Goal: Task Accomplishment & Management: Use online tool/utility

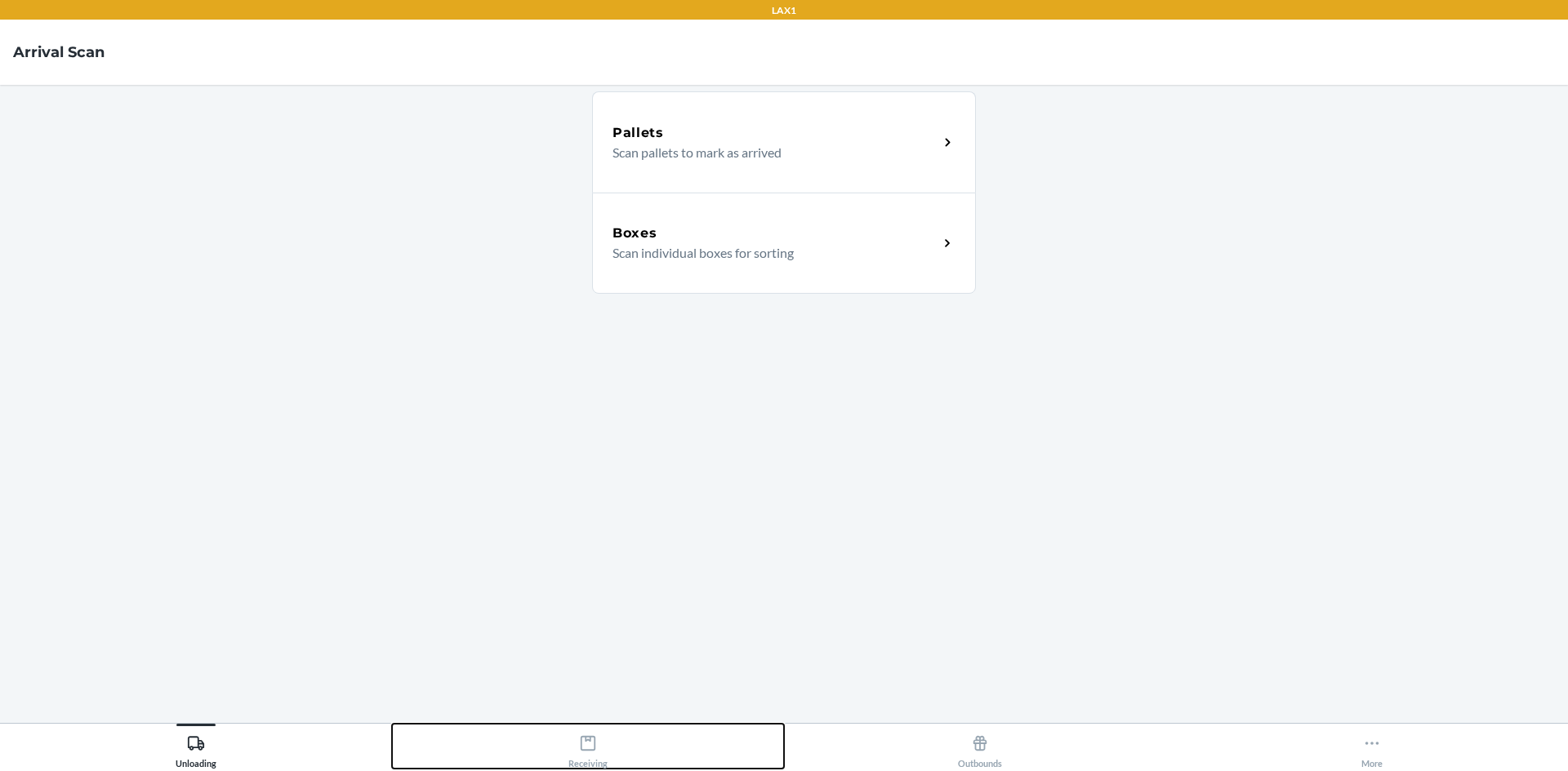
click at [588, 741] on icon at bounding box center [589, 744] width 15 height 15
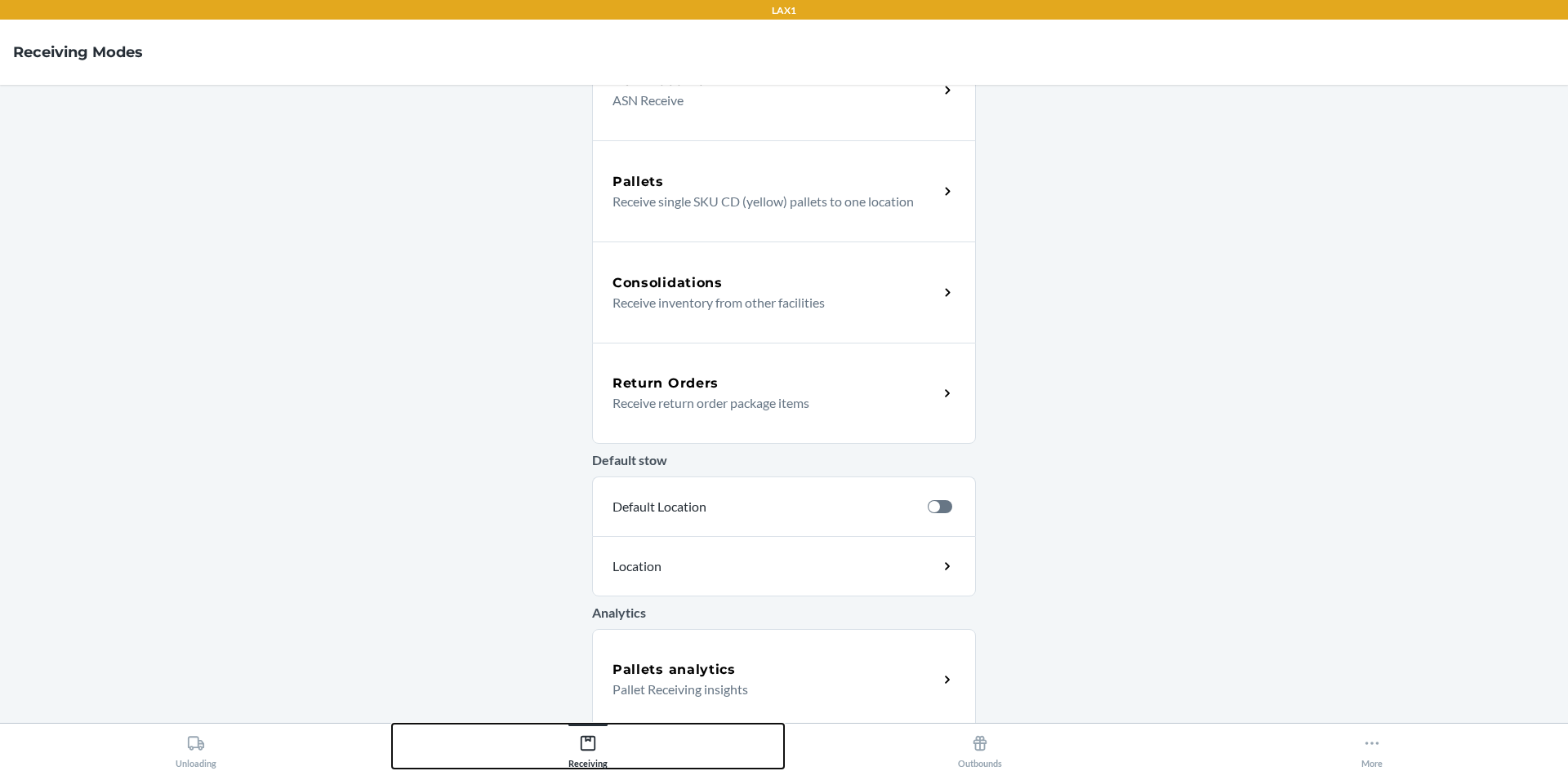
scroll to position [265, 0]
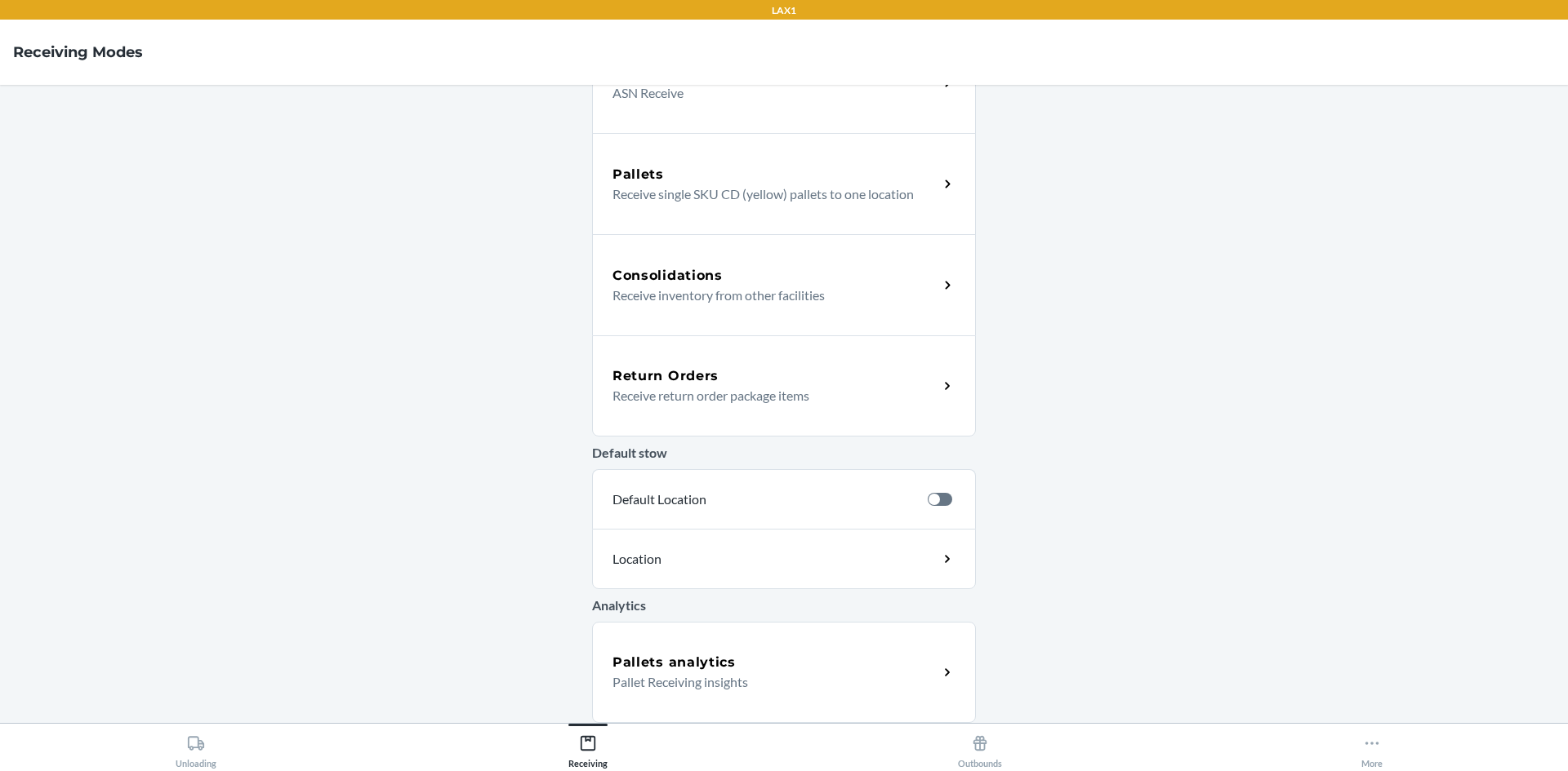
click at [730, 341] on div "Return Orders Receive return order package items" at bounding box center [784, 386] width 384 height 101
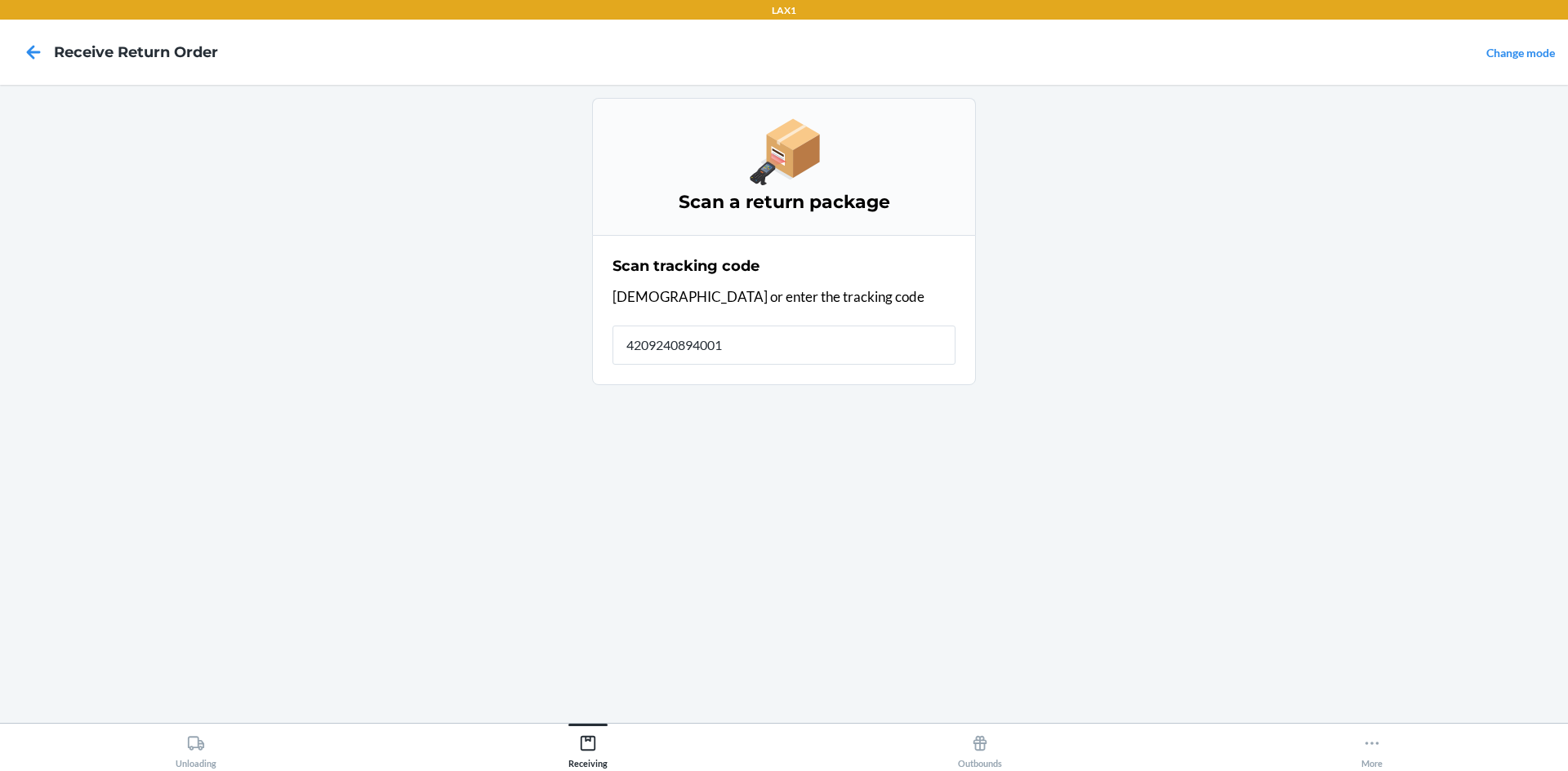
type input "42092408940013"
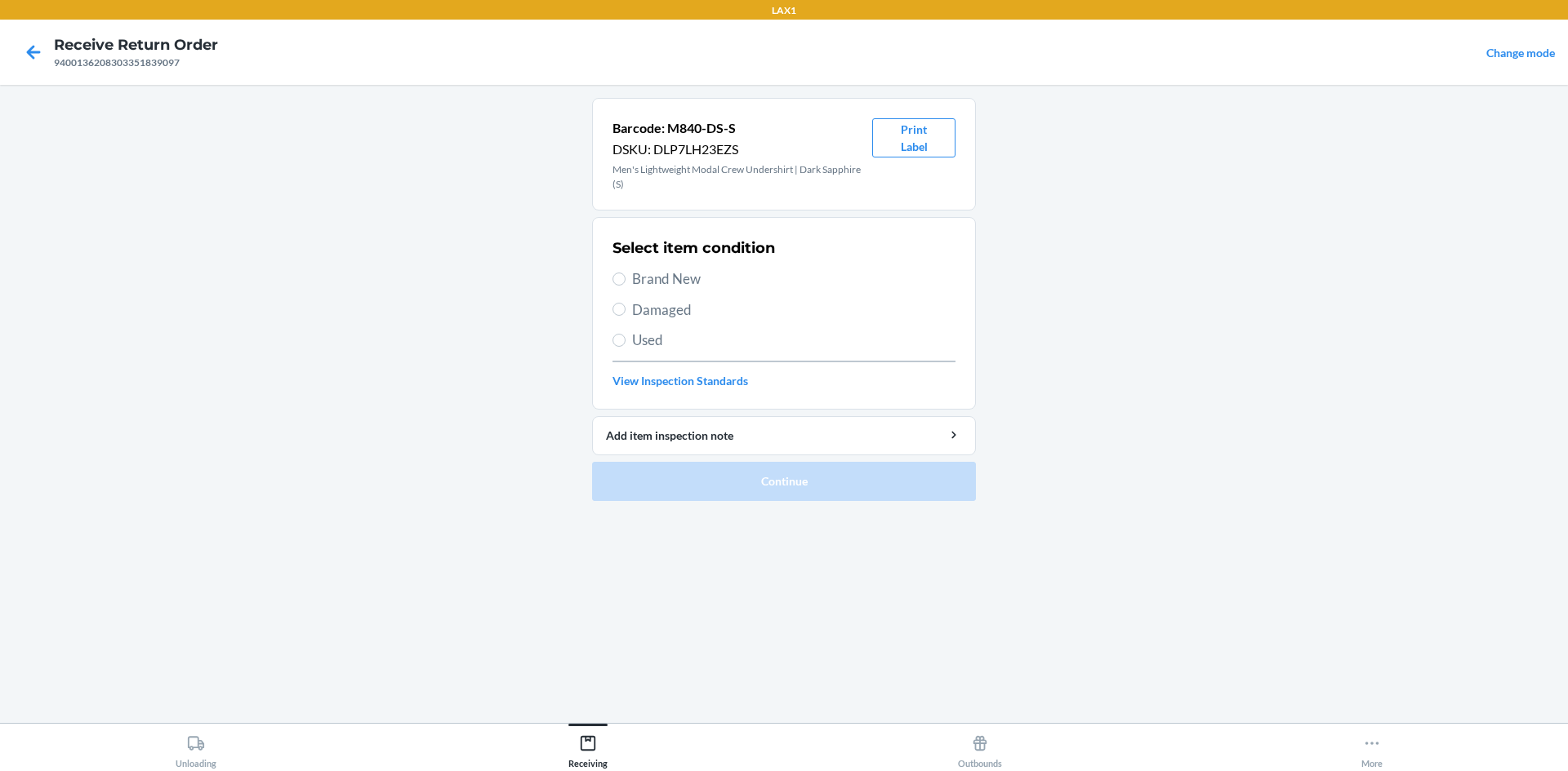
click at [655, 309] on span "Damaged" at bounding box center [794, 310] width 323 height 21
click at [626, 309] on input "Damaged" at bounding box center [619, 309] width 13 height 13
radio input "true"
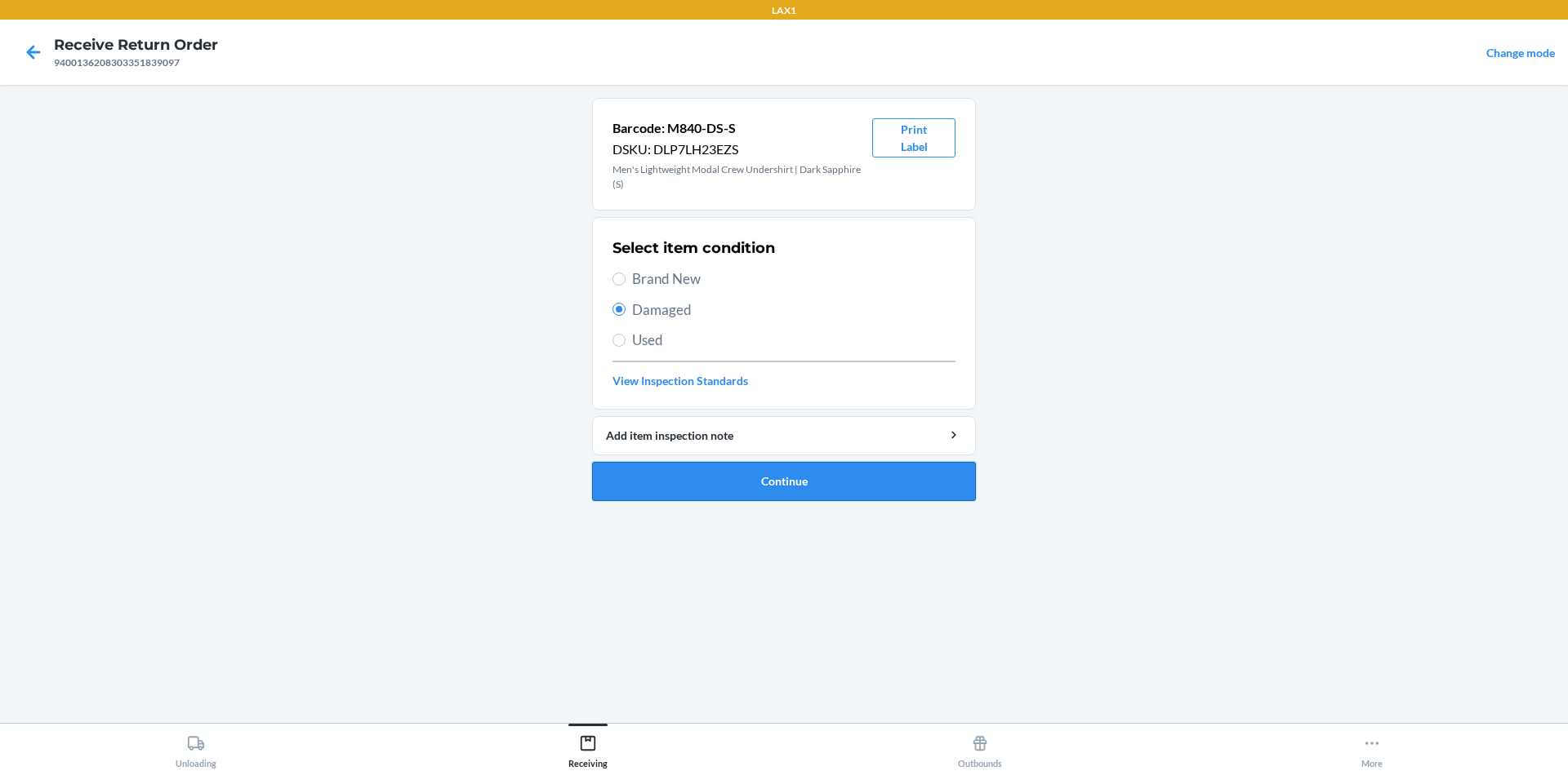
click at [812, 479] on button "Continue" at bounding box center [784, 482] width 384 height 39
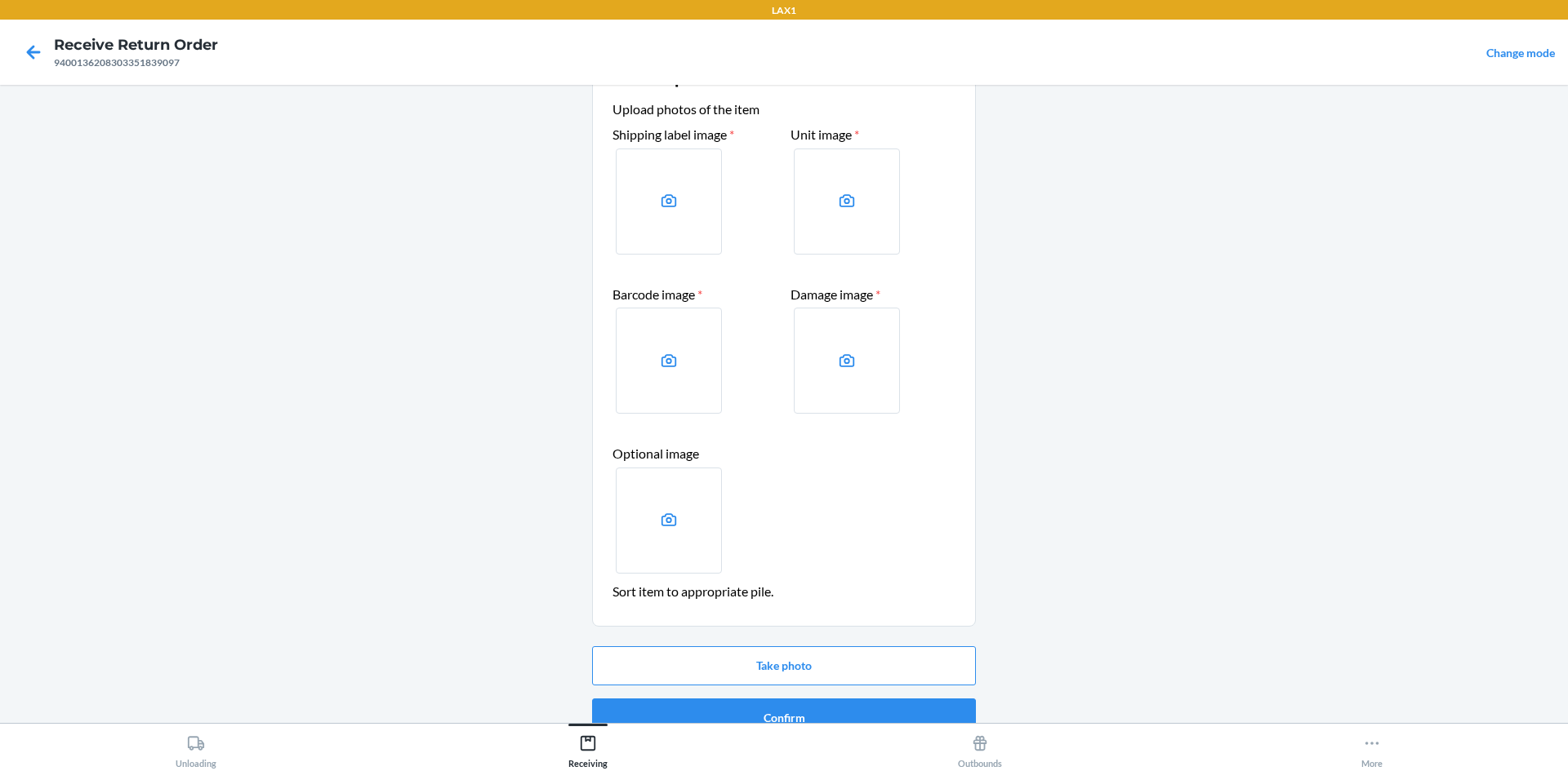
scroll to position [78, 0]
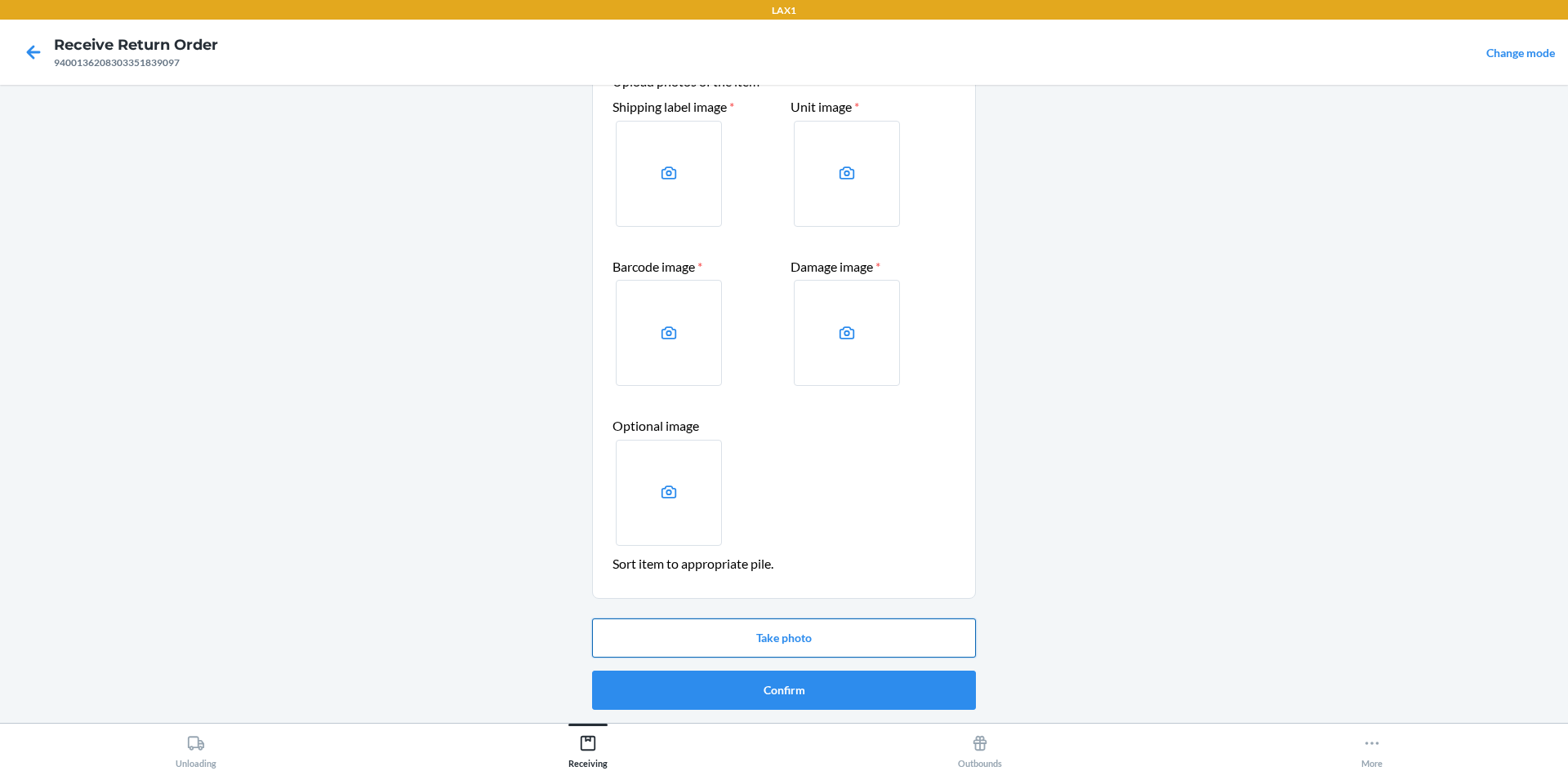
click at [772, 640] on button "Take photo" at bounding box center [784, 638] width 384 height 39
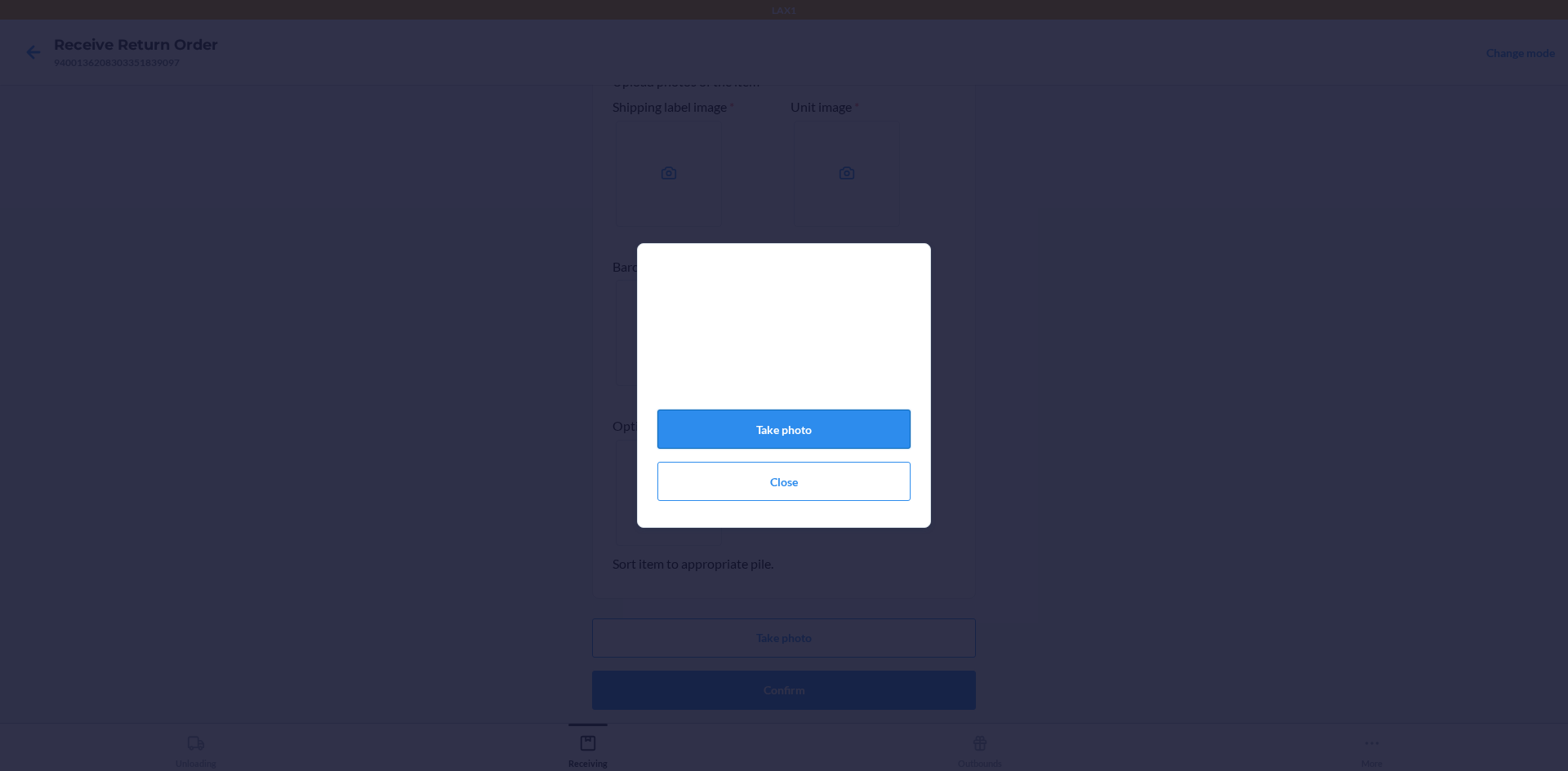
click at [795, 431] on button "Take photo" at bounding box center [784, 430] width 253 height 39
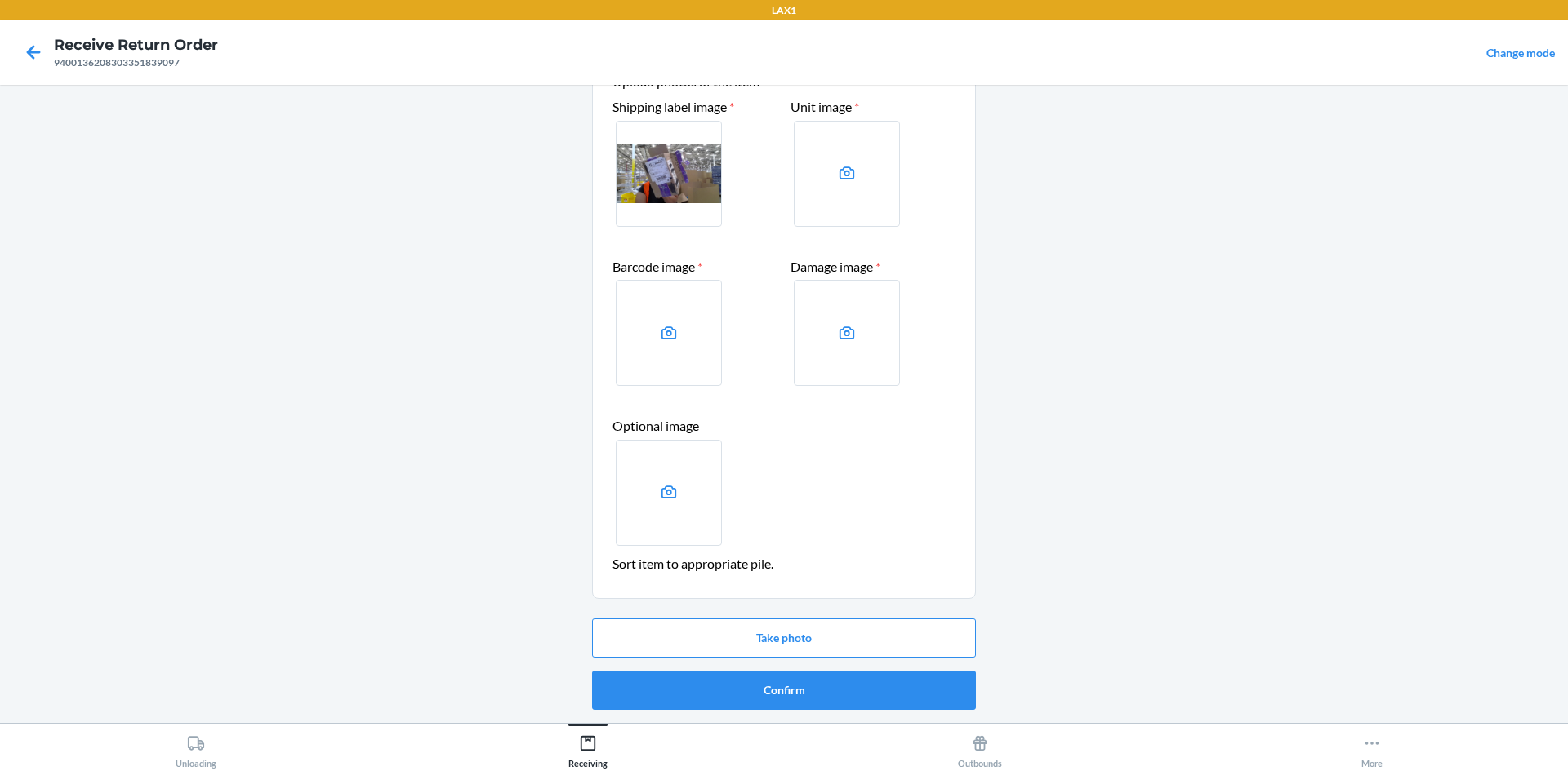
scroll to position [0, 0]
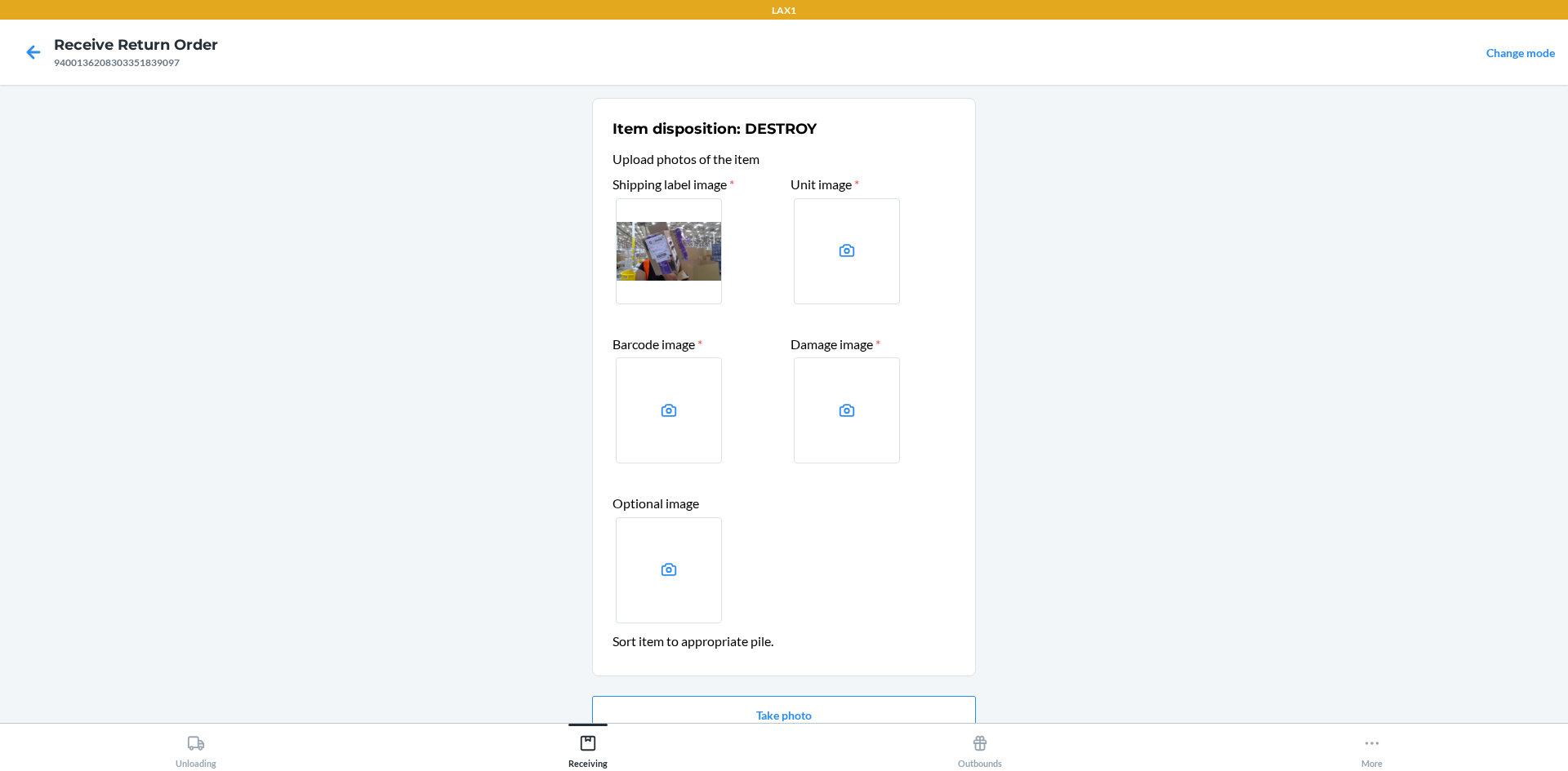
click at [857, 271] on label at bounding box center [847, 251] width 106 height 106
click at [0, 0] on input "file" at bounding box center [0, 0] width 0 height 0
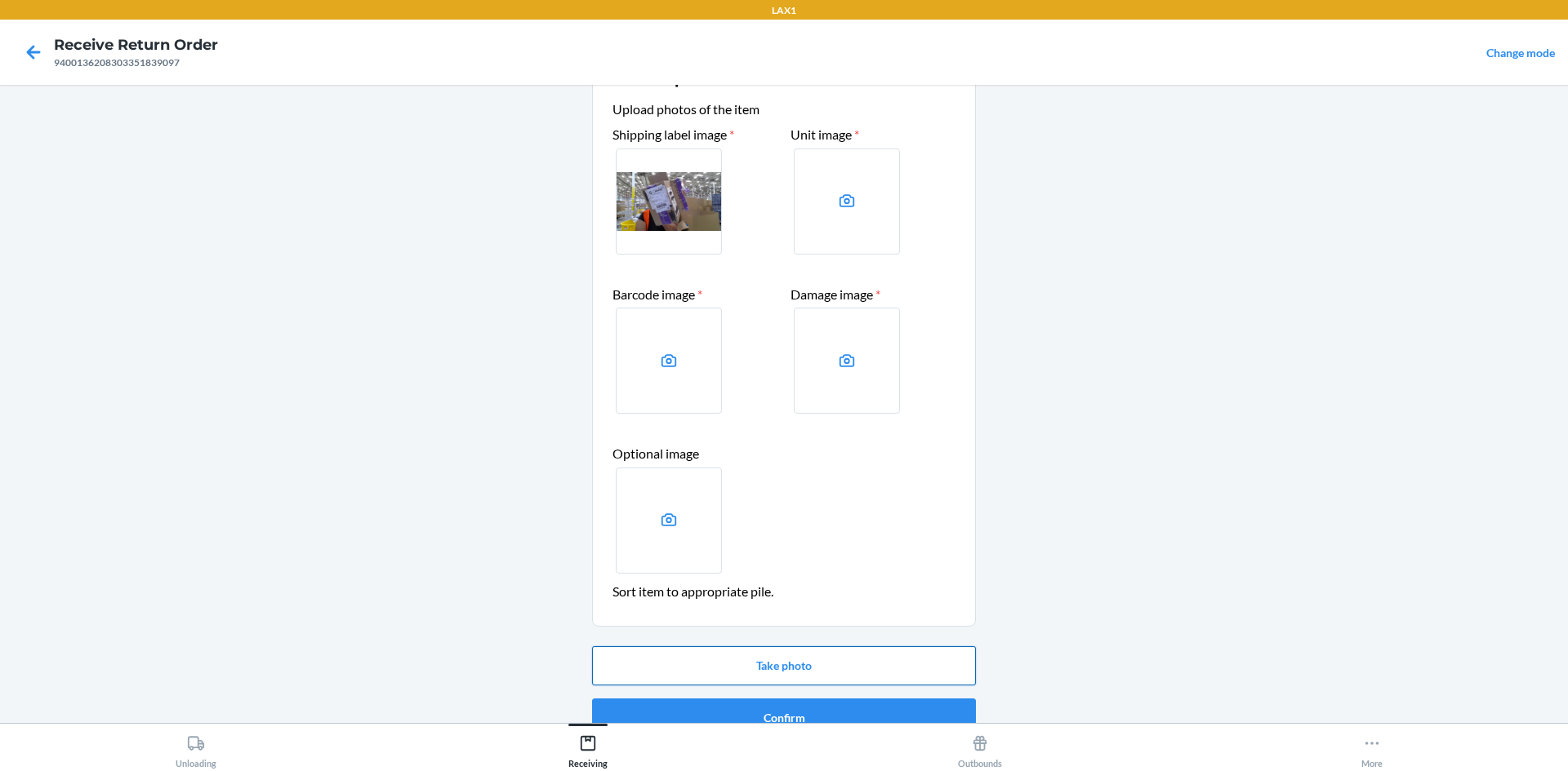
scroll to position [78, 0]
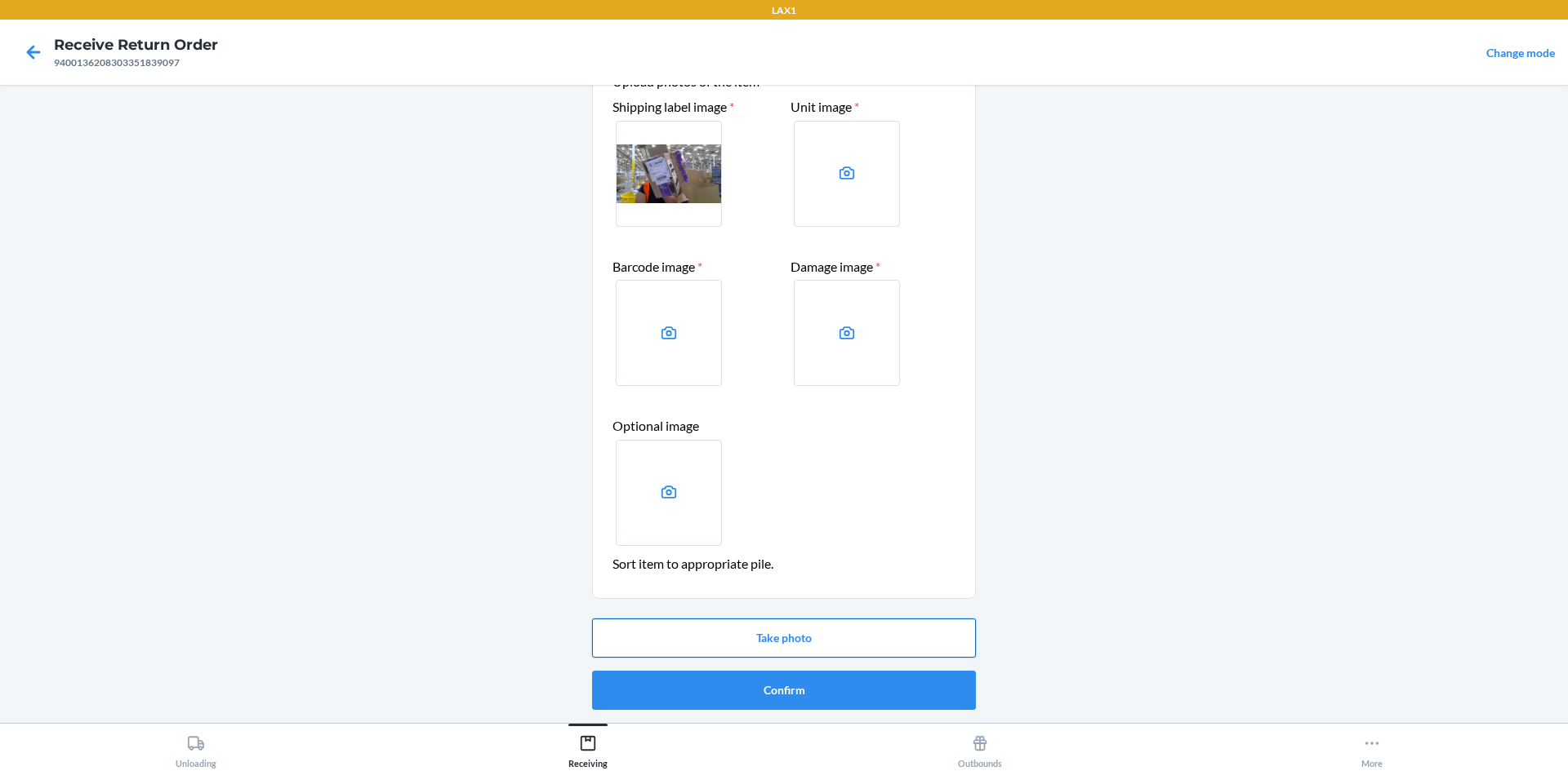
click at [862, 647] on button "Take photo" at bounding box center [784, 638] width 384 height 39
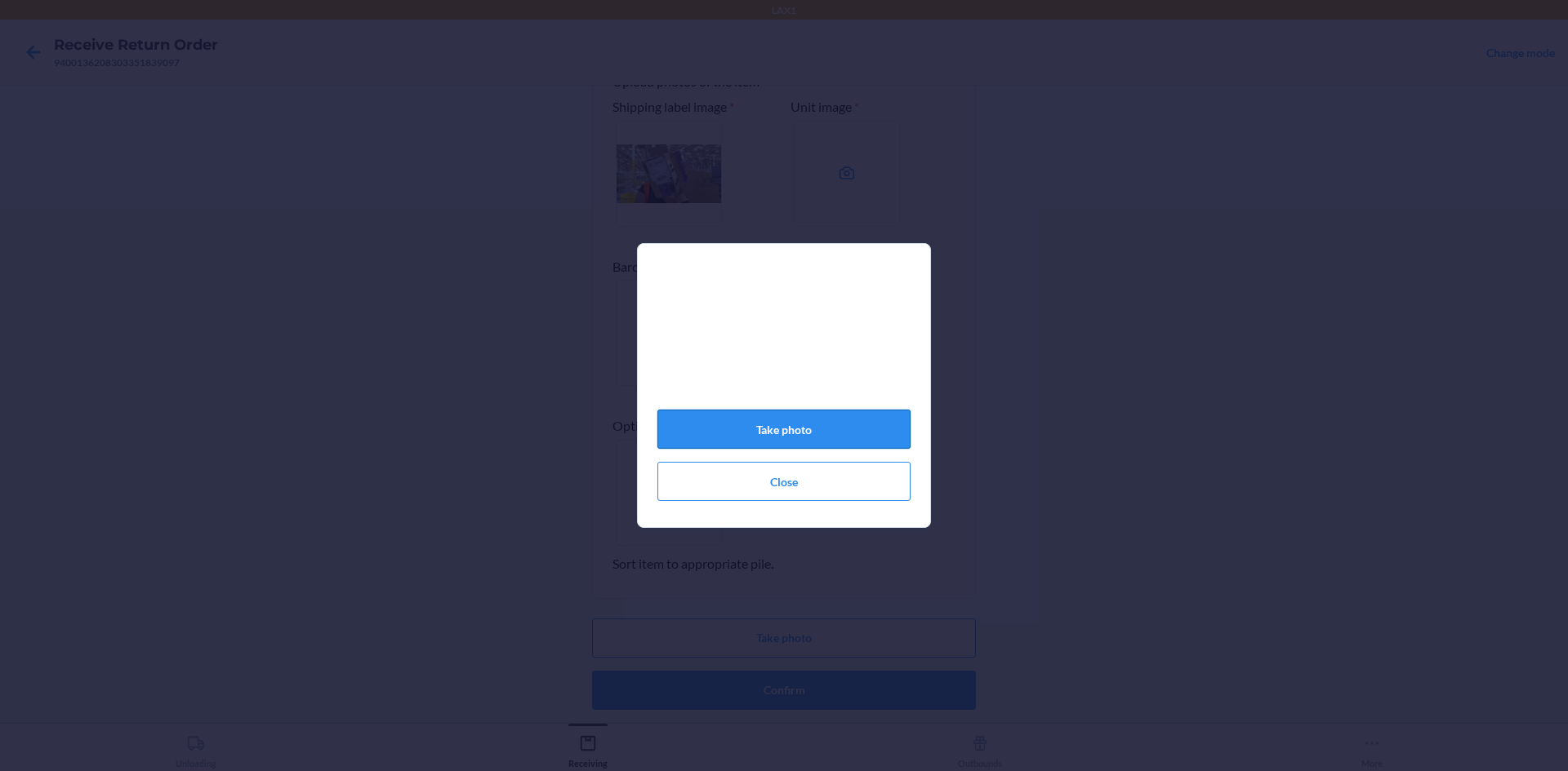
click at [792, 448] on button "Take photo" at bounding box center [784, 430] width 253 height 39
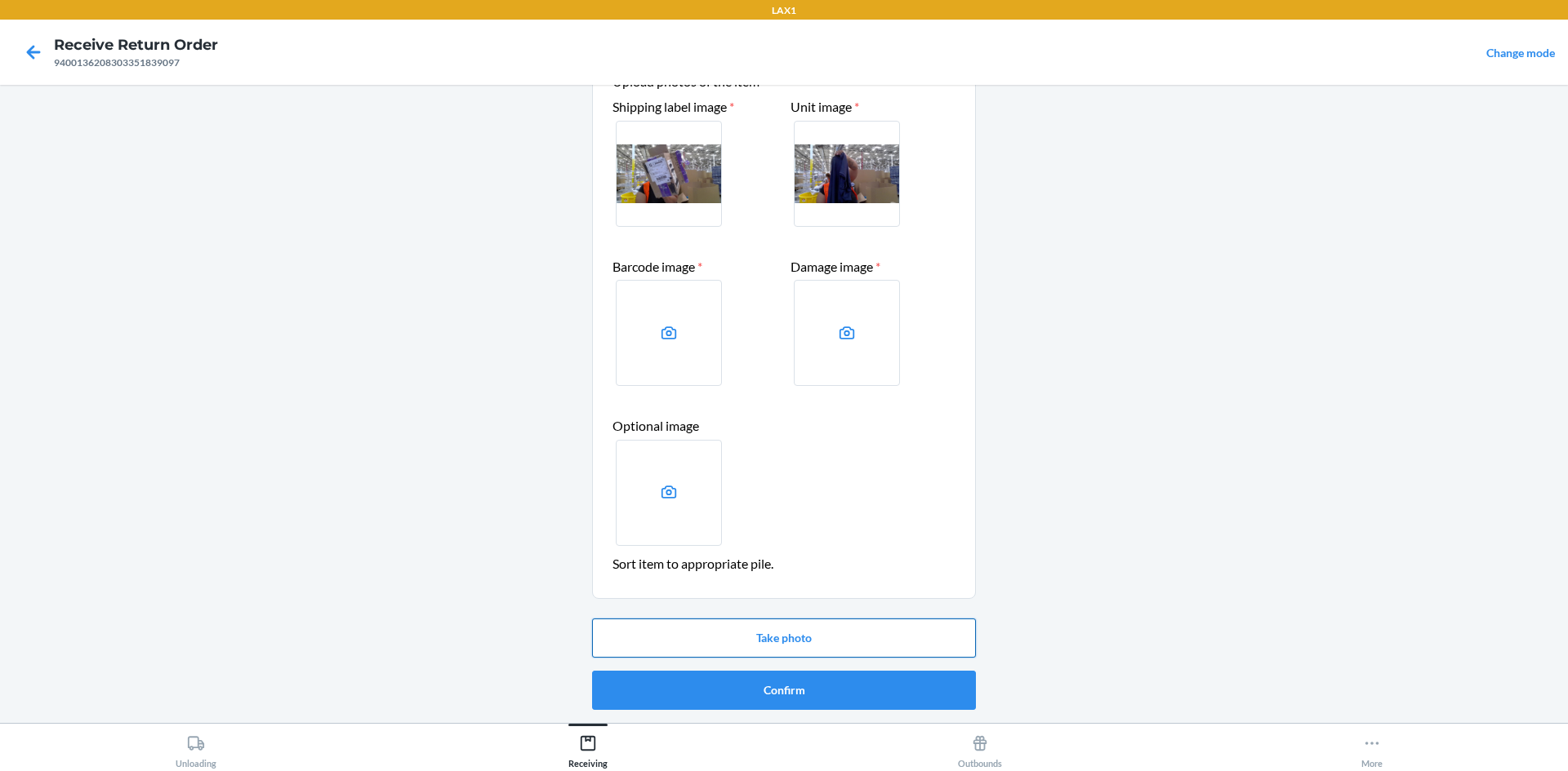
click at [780, 625] on button "Take photo" at bounding box center [784, 638] width 384 height 39
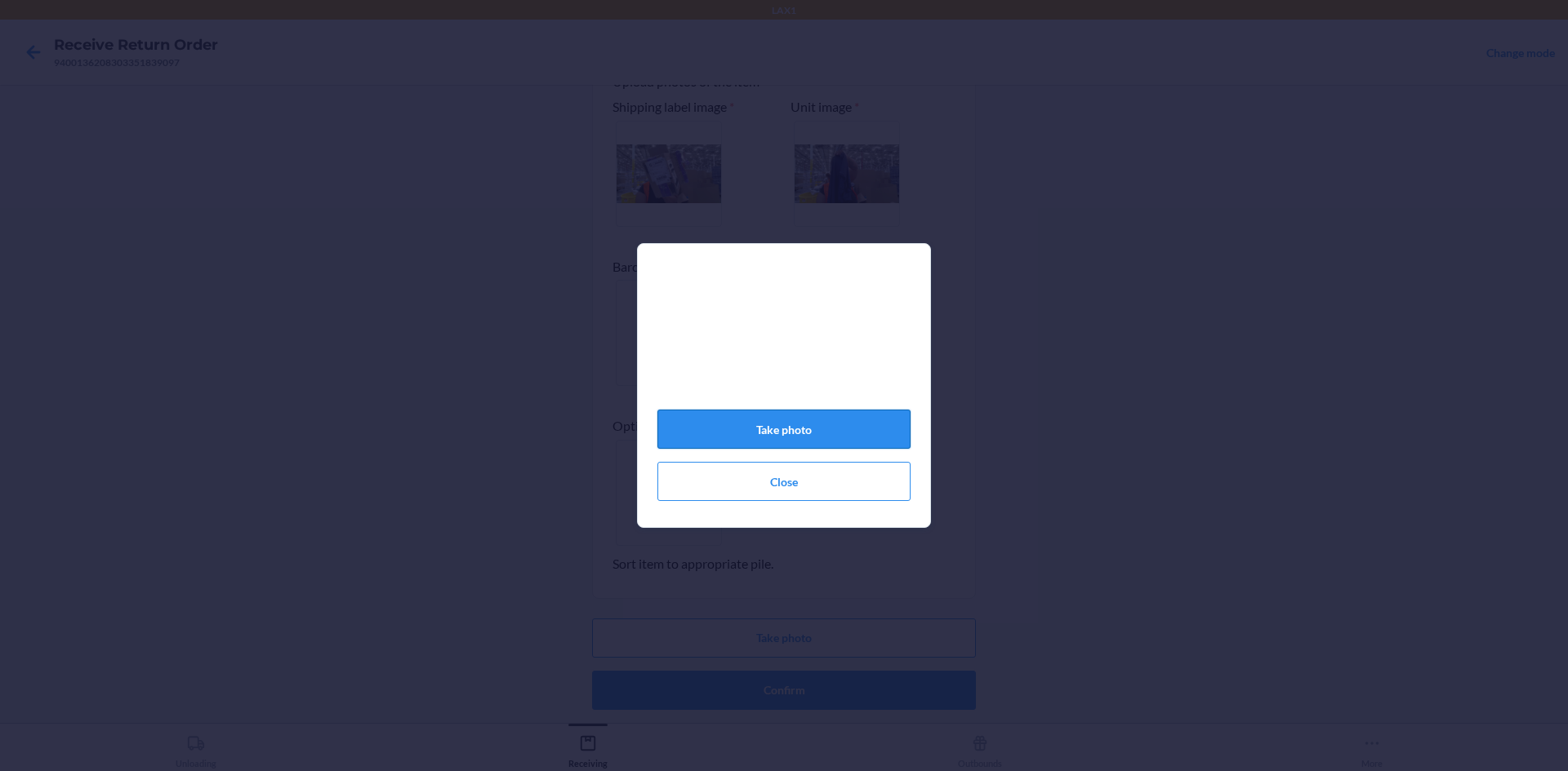
click at [806, 438] on button "Take photo" at bounding box center [784, 430] width 253 height 39
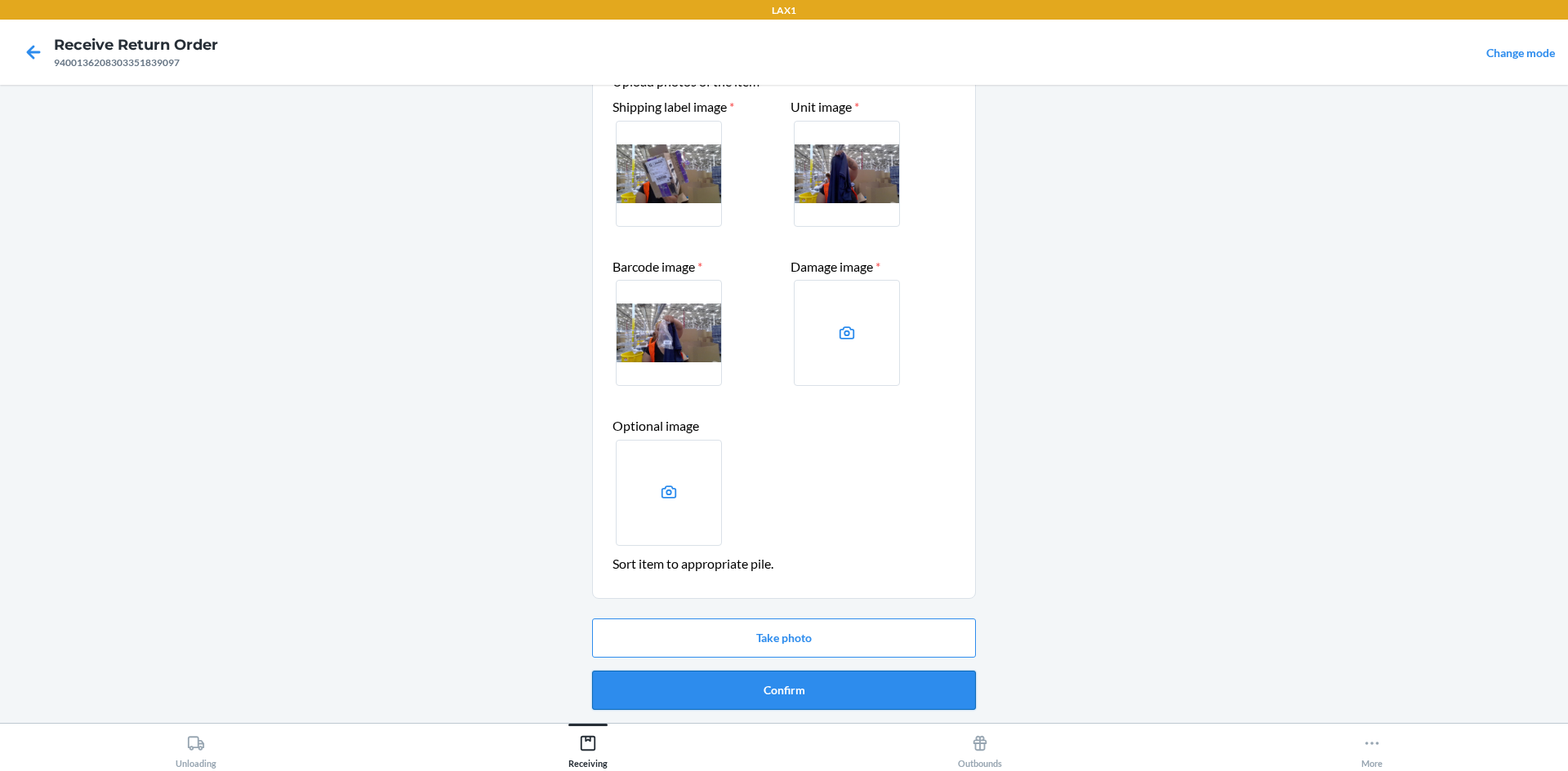
click at [797, 686] on button "Confirm" at bounding box center [784, 690] width 384 height 39
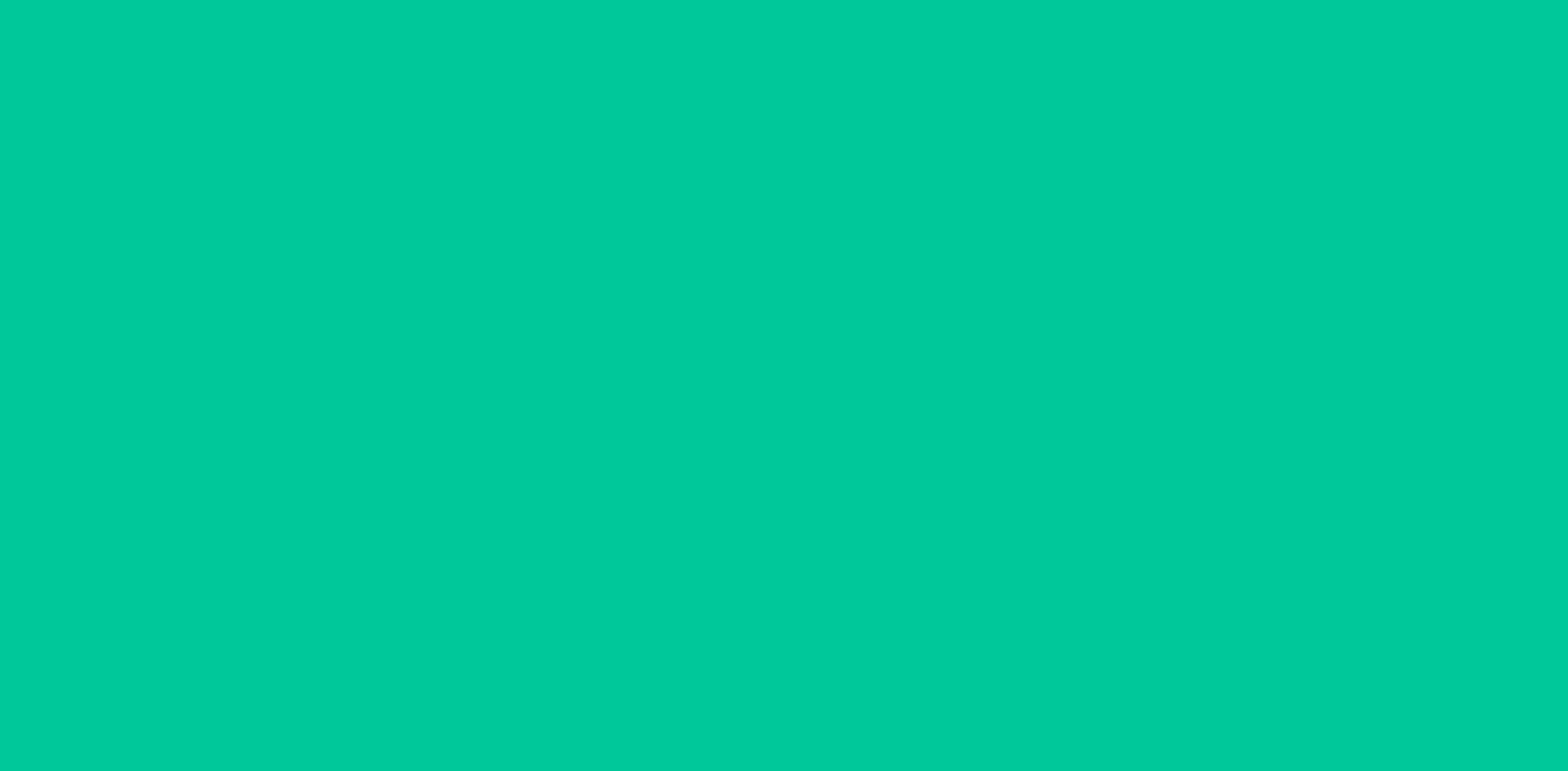
scroll to position [0, 0]
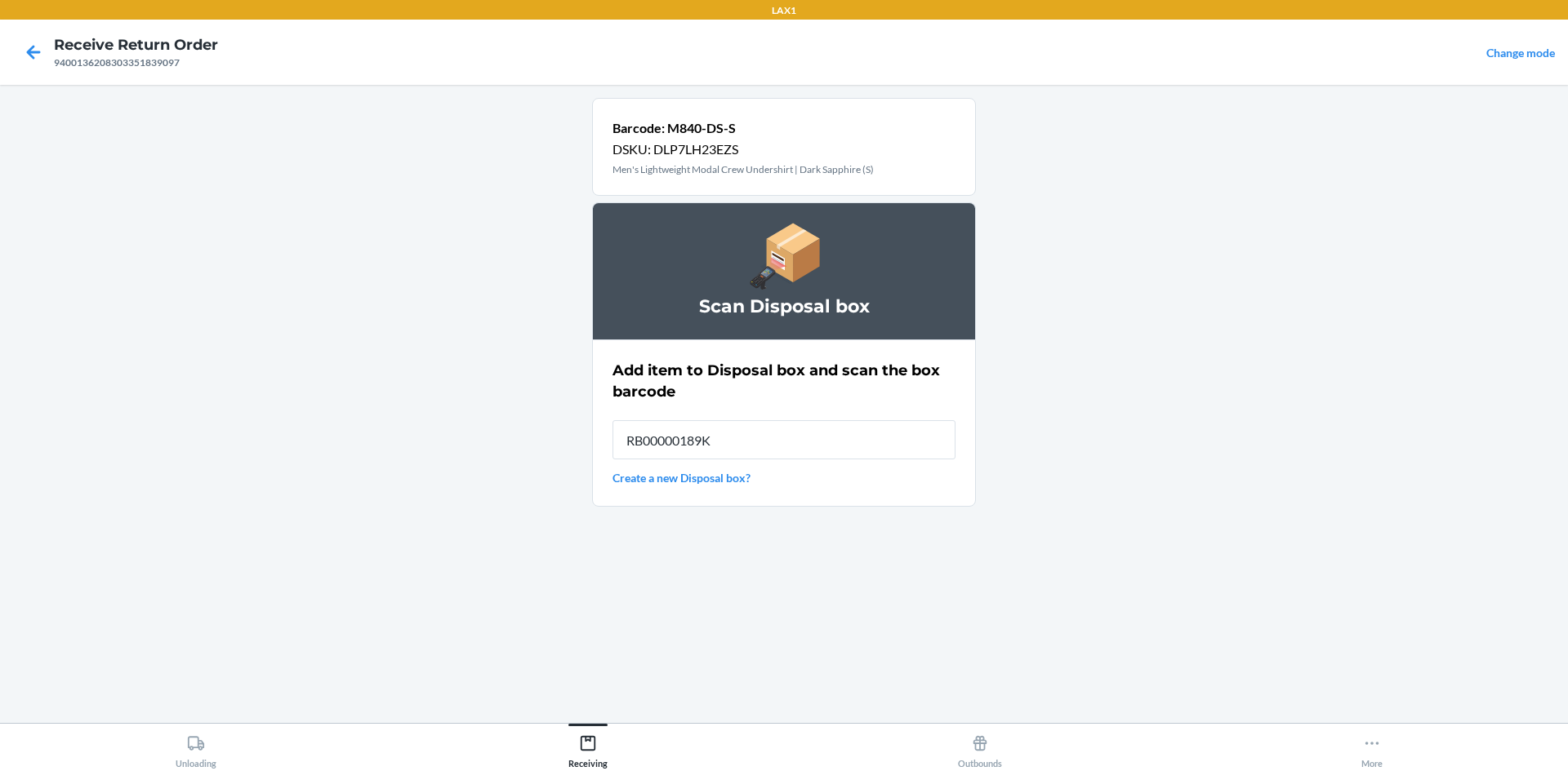
type input "RB00000189K"
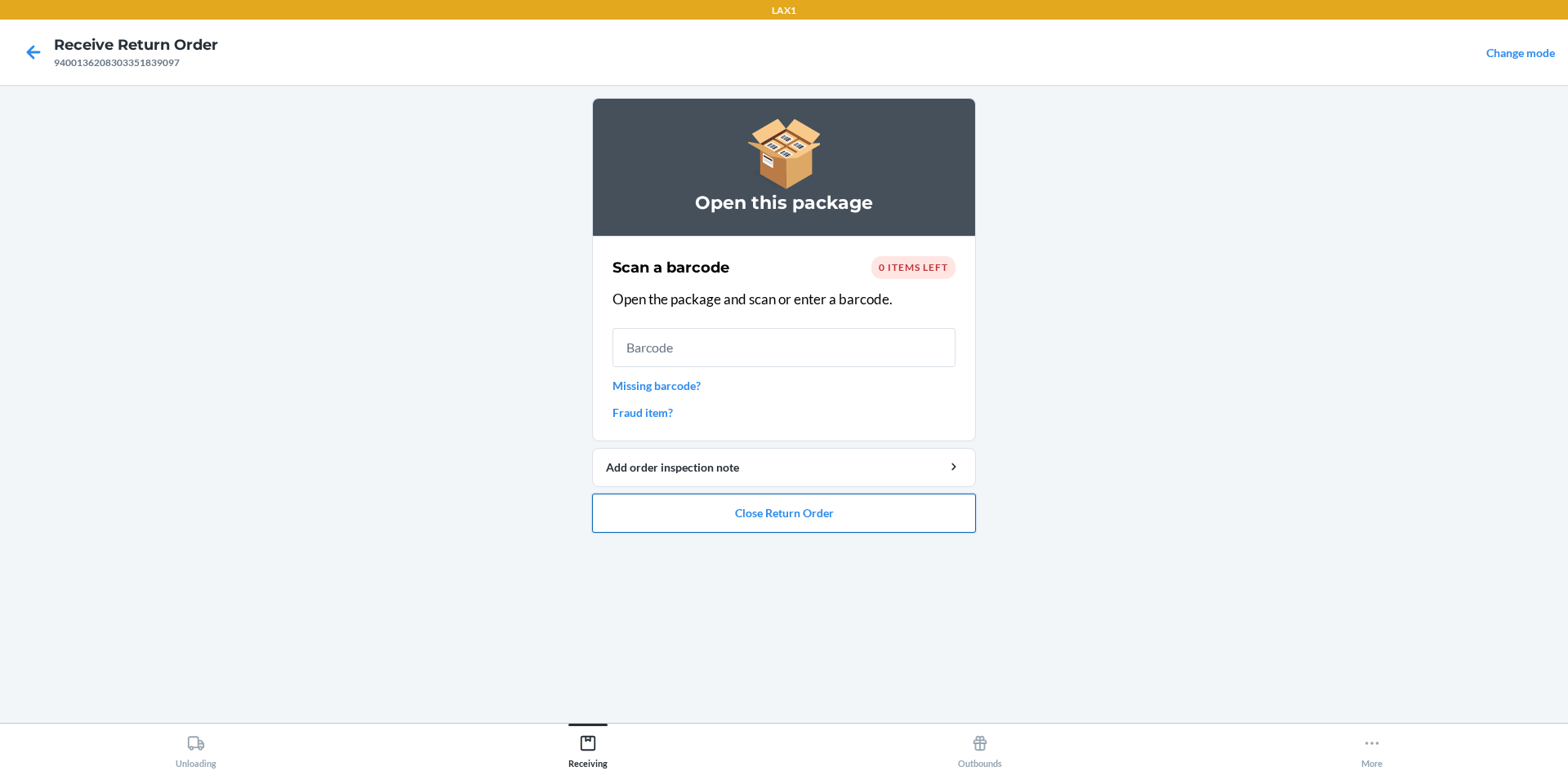
click at [771, 520] on button "Close Return Order" at bounding box center [784, 513] width 384 height 39
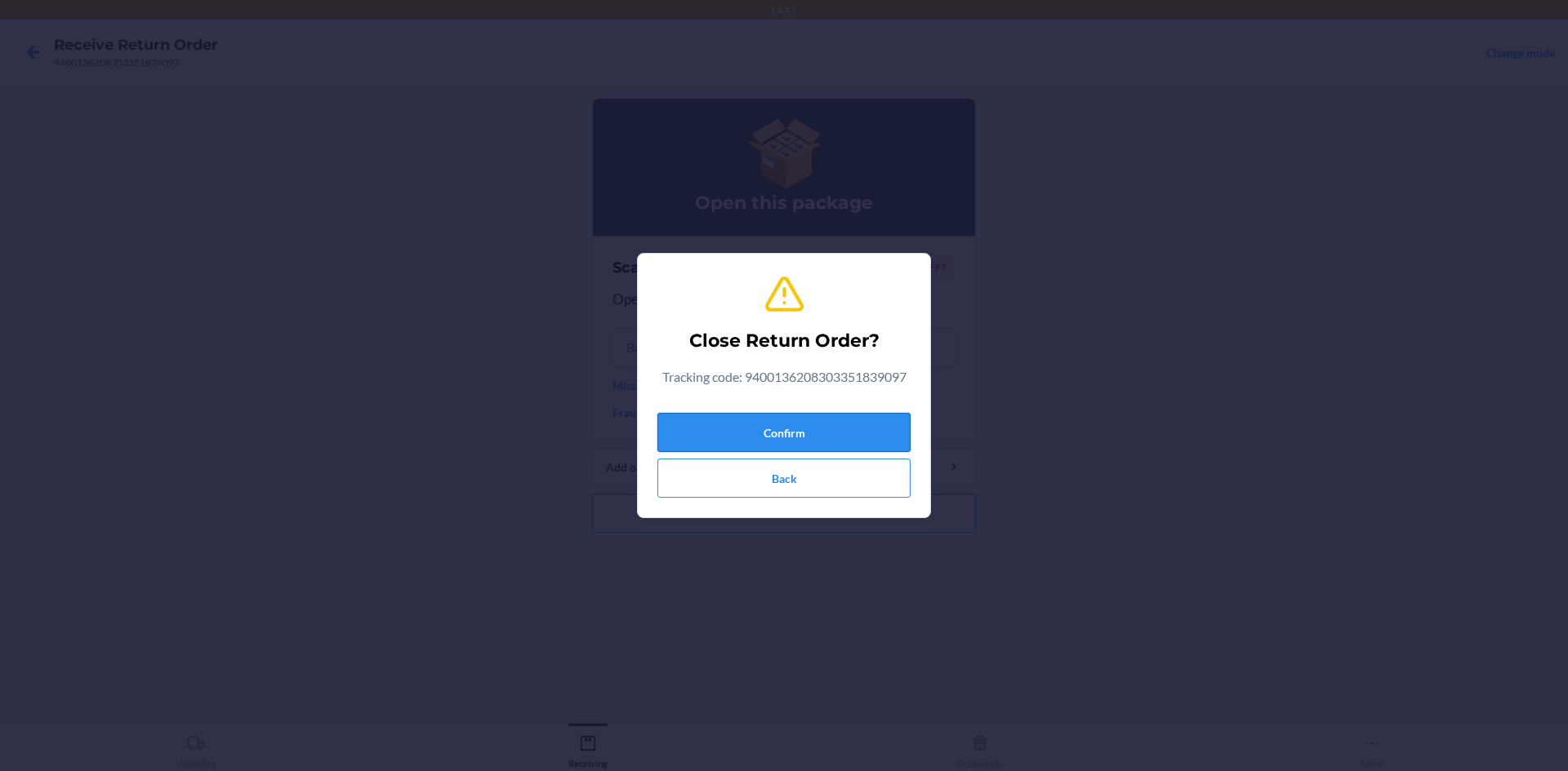
click at [806, 430] on button "Confirm" at bounding box center [784, 432] width 253 height 39
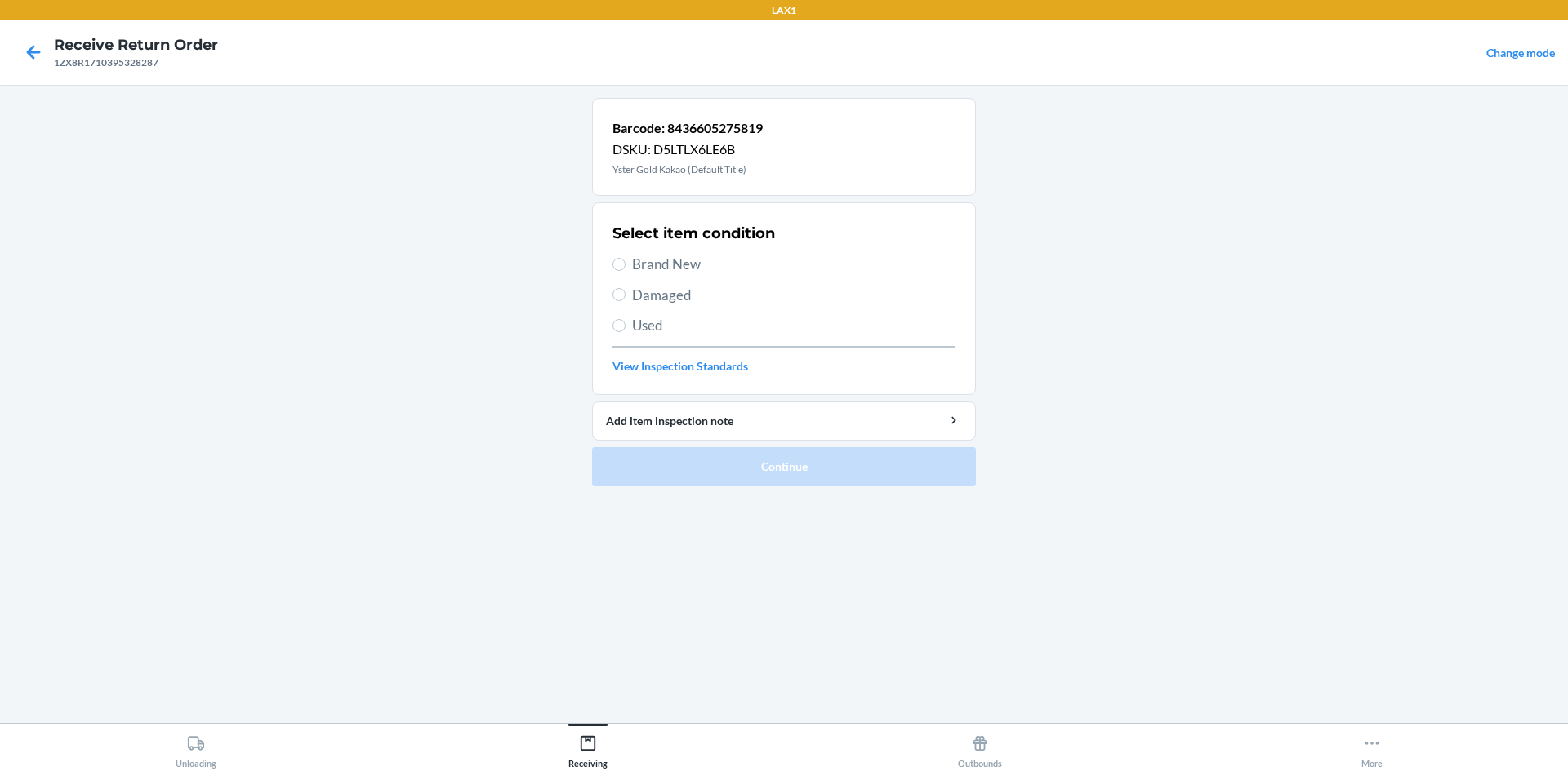
click at [651, 266] on span "Brand New" at bounding box center [794, 264] width 323 height 21
click at [626, 266] on input "Brand New" at bounding box center [619, 264] width 13 height 13
radio input "true"
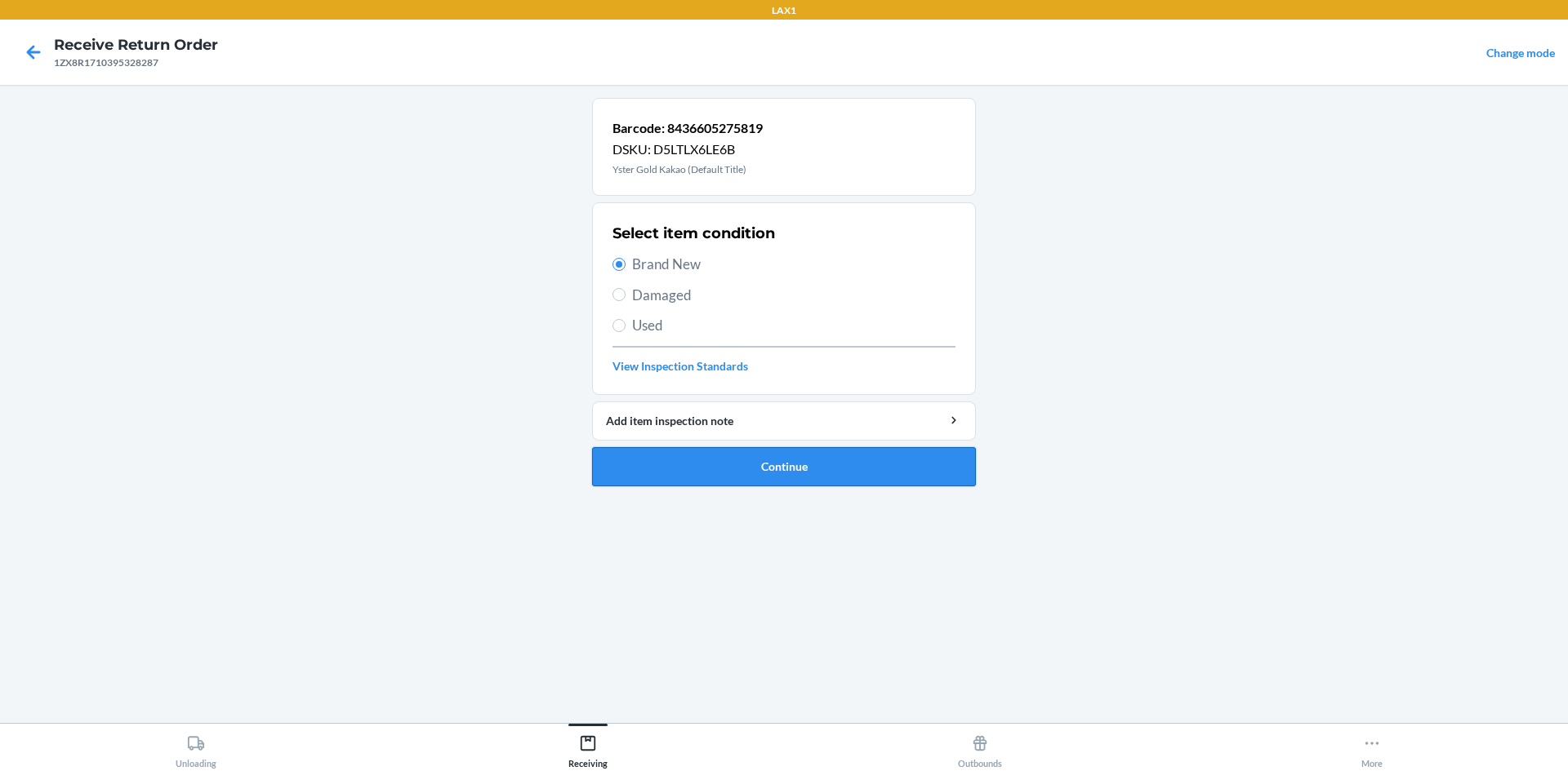
click at [811, 472] on button "Continue" at bounding box center [784, 467] width 384 height 39
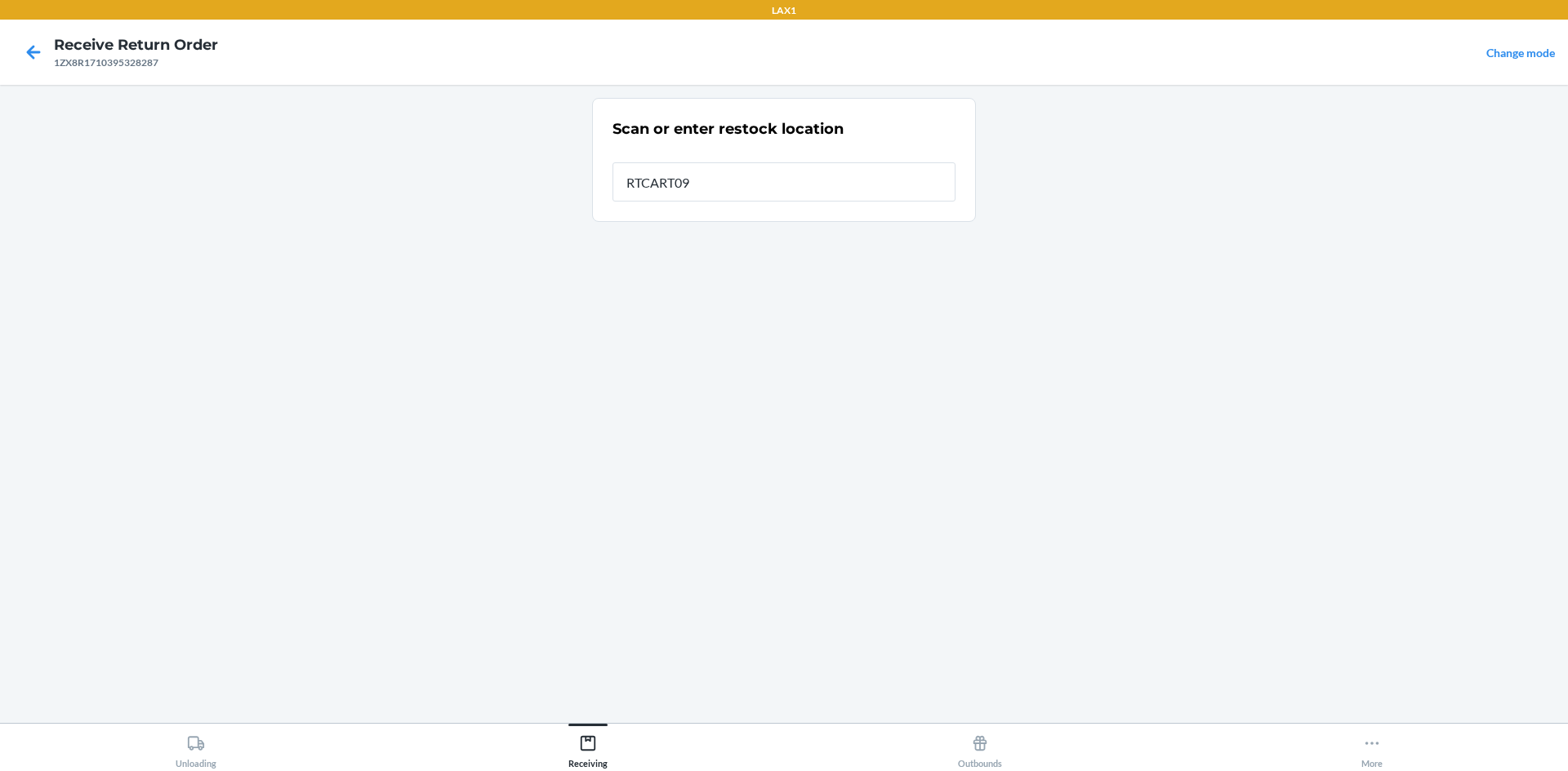
type input "RTCART093"
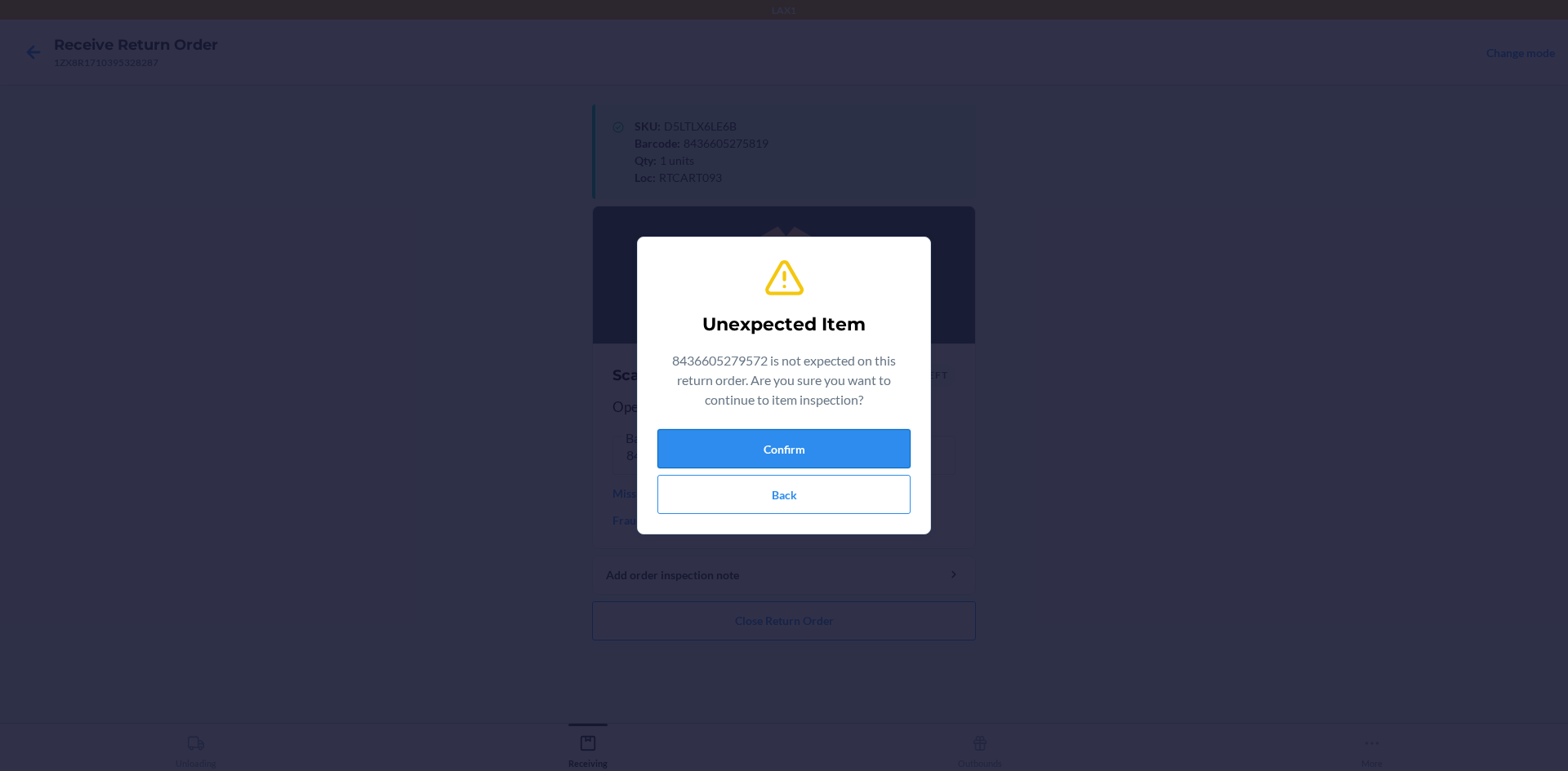
click at [799, 455] on button "Confirm" at bounding box center [784, 449] width 253 height 39
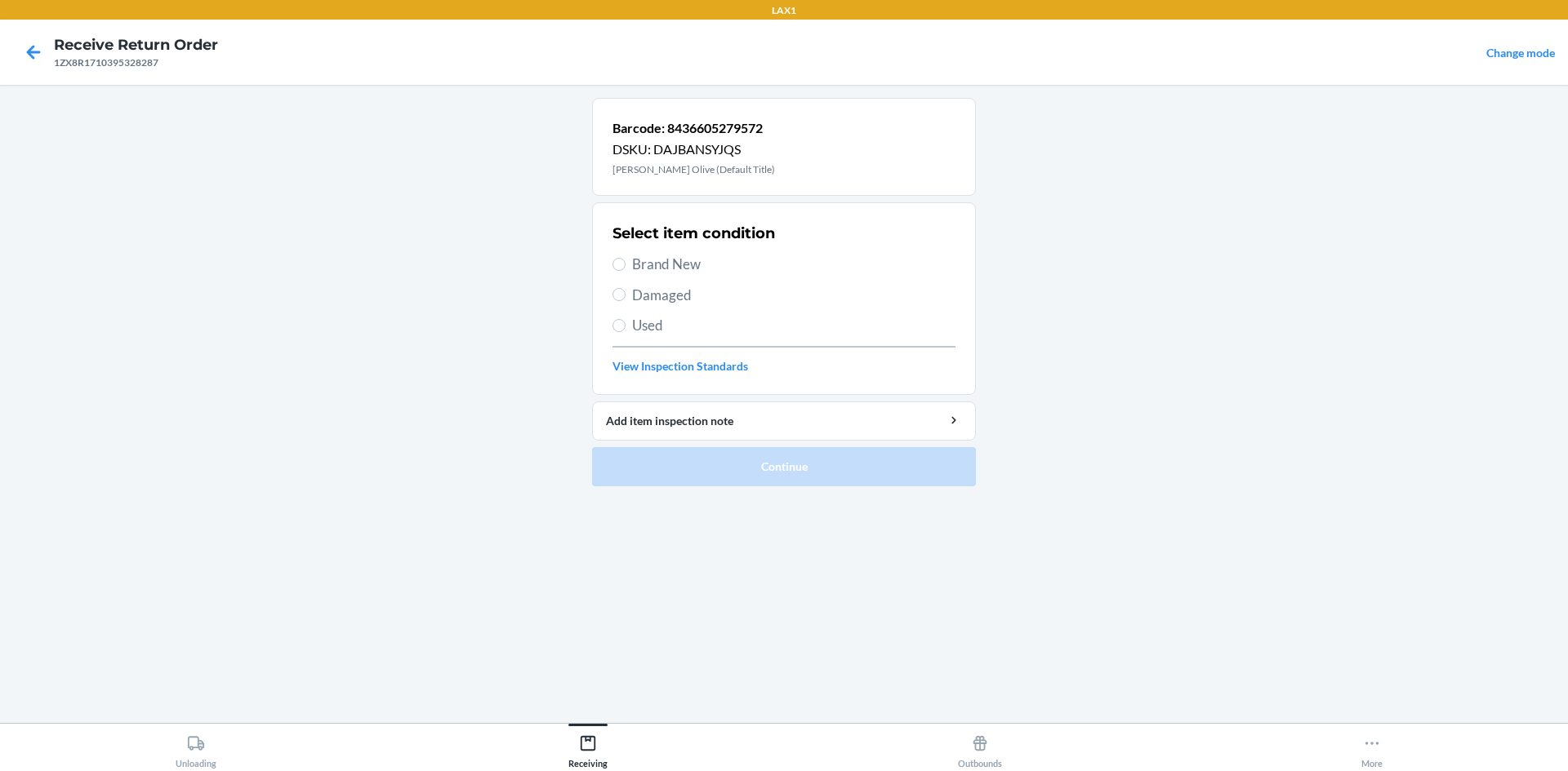
click at [642, 263] on span "Brand New" at bounding box center [794, 264] width 323 height 21
click at [626, 263] on input "Brand New" at bounding box center [619, 264] width 13 height 13
radio input "true"
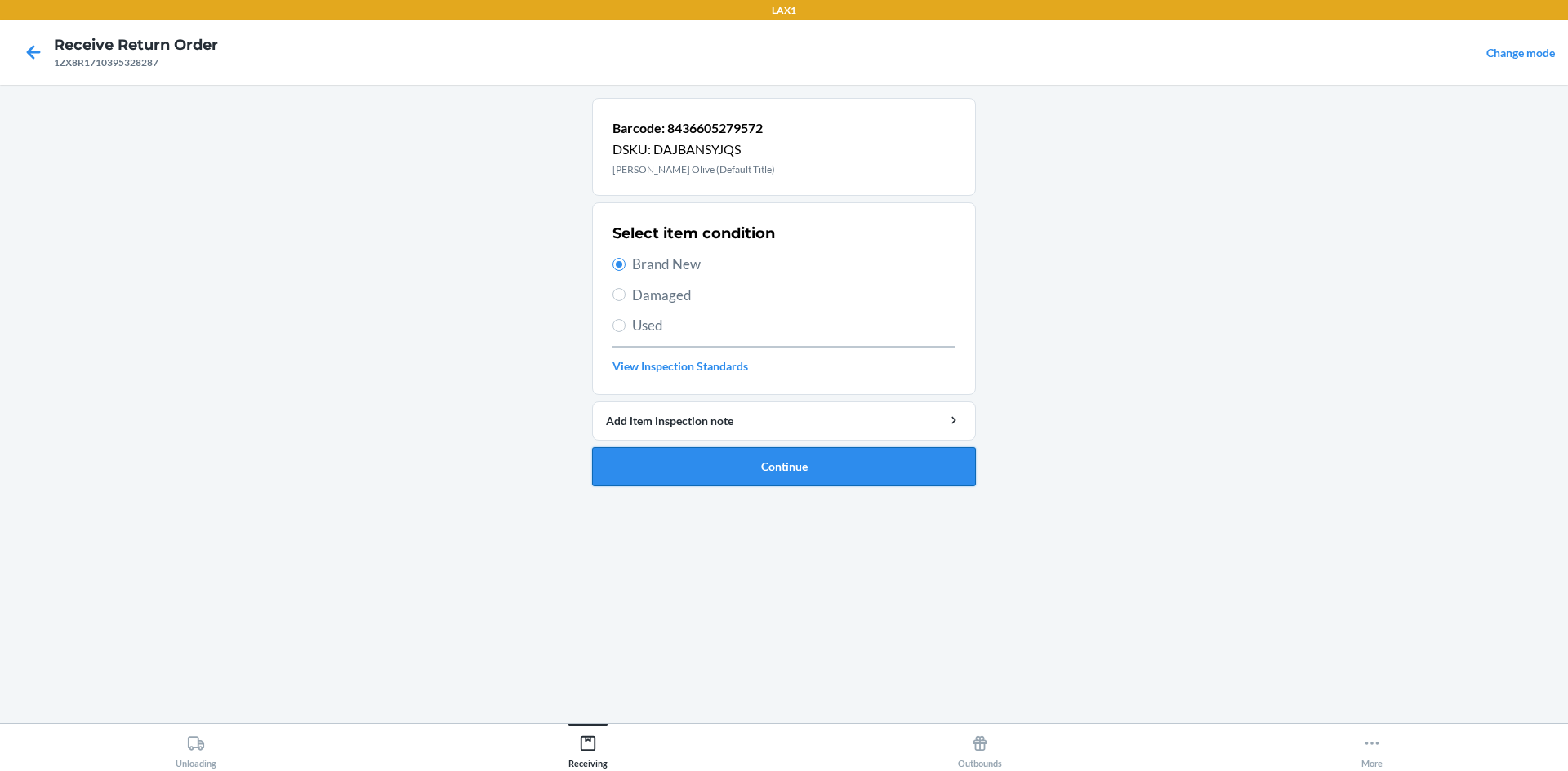
drag, startPoint x: 832, startPoint y: 443, endPoint x: 832, endPoint y: 456, distance: 13.0
click at [832, 447] on li "Barcode: 8436605279572 DSKU: DAJBANSYJQS [PERSON_NAME] Olive (Default Title) Se…" at bounding box center [784, 292] width 384 height 389
click at [832, 479] on button "Continue" at bounding box center [784, 467] width 384 height 39
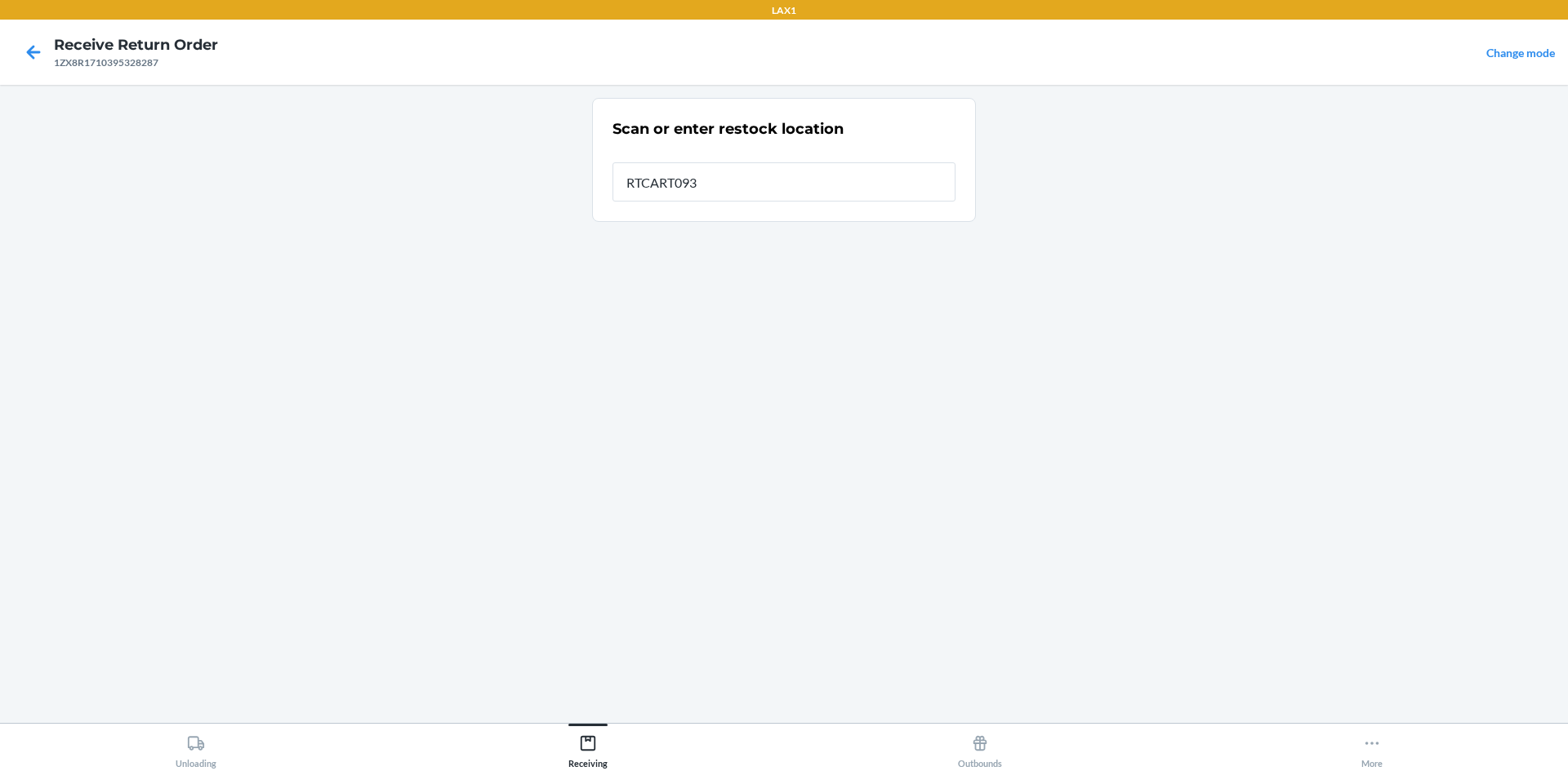
type input "RTCART093"
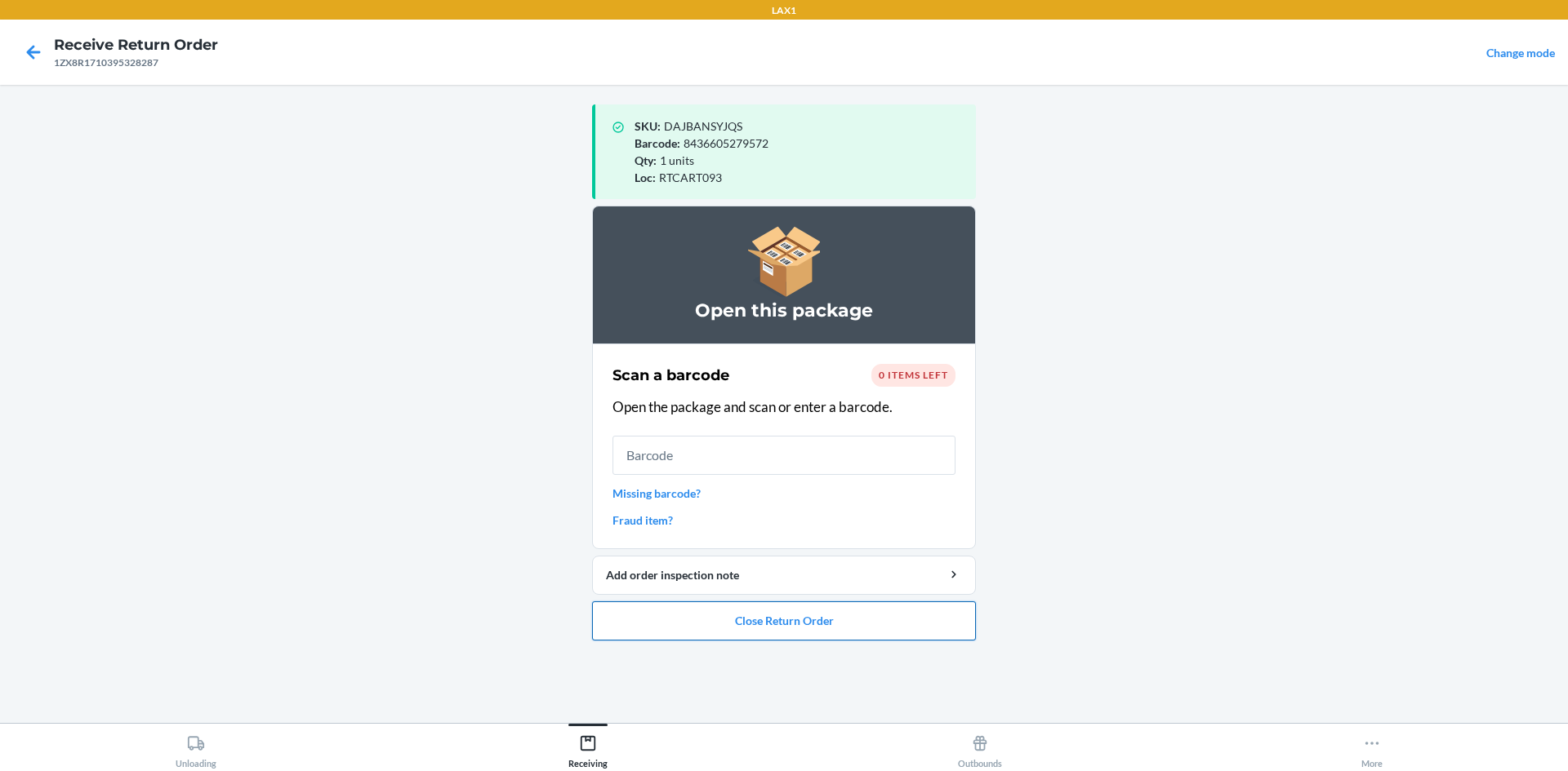
click at [795, 627] on button "Close Return Order" at bounding box center [784, 621] width 384 height 39
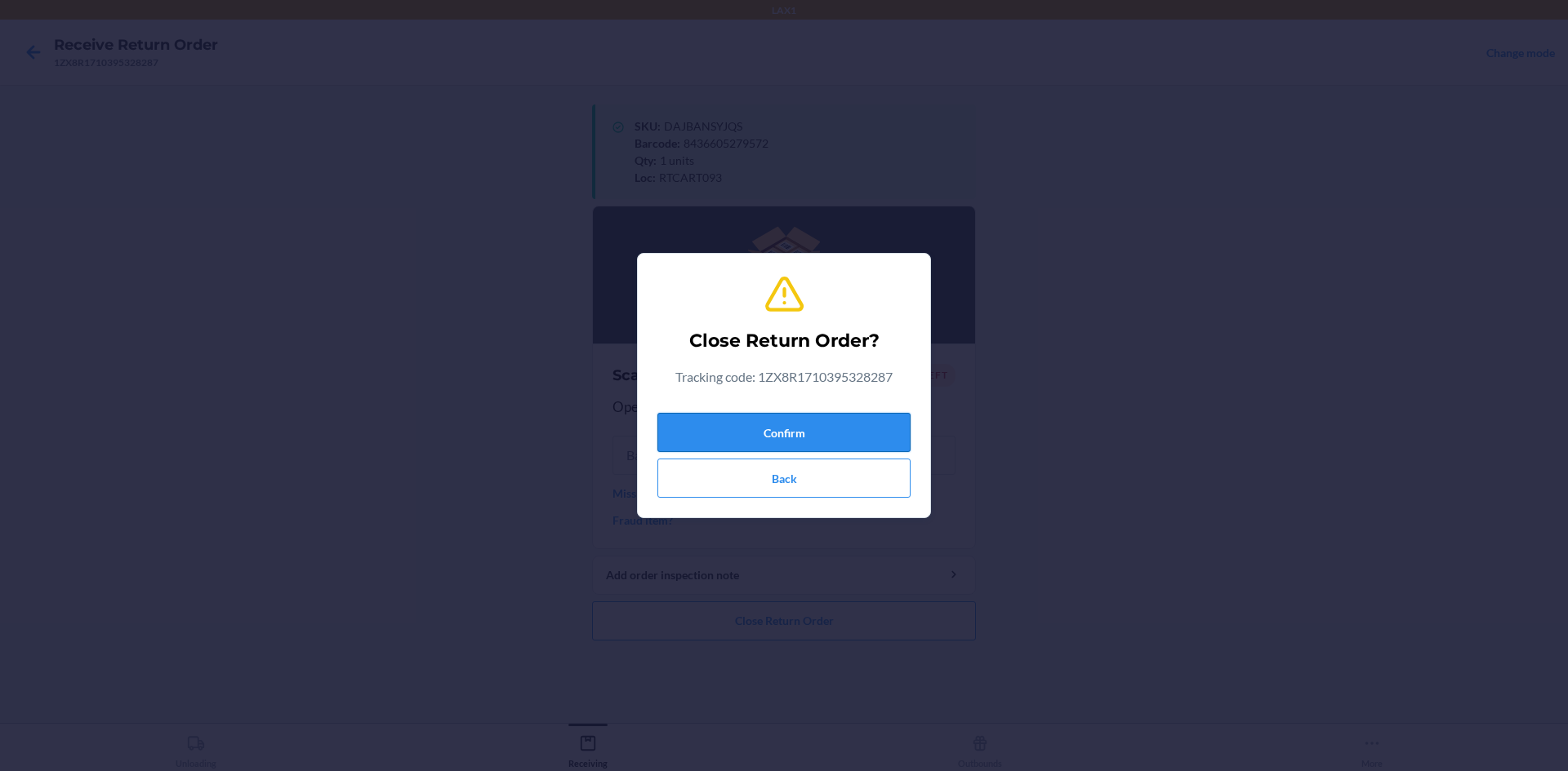
click at [771, 434] on button "Confirm" at bounding box center [784, 432] width 253 height 39
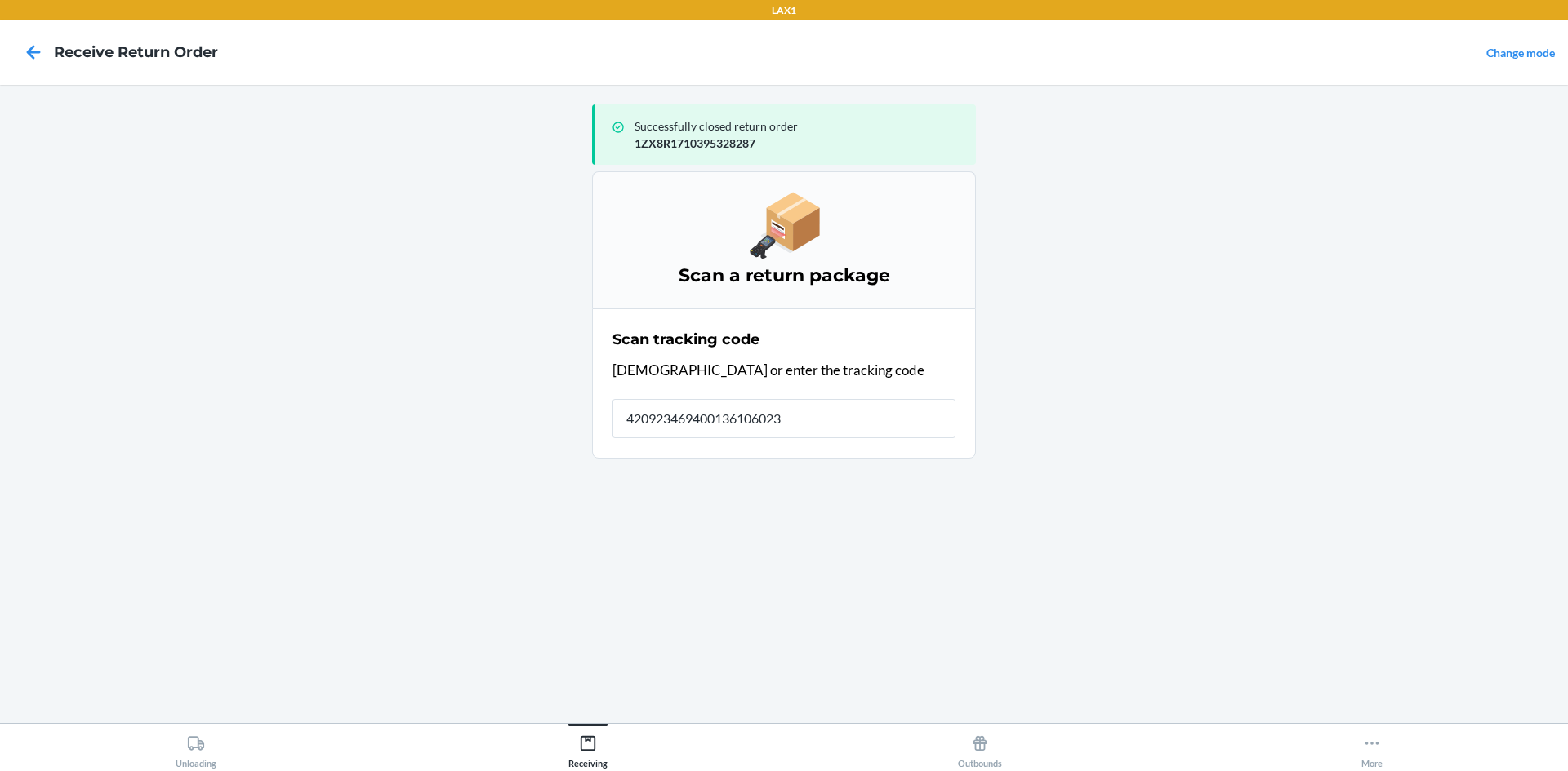
type input "4209234694001361060232"
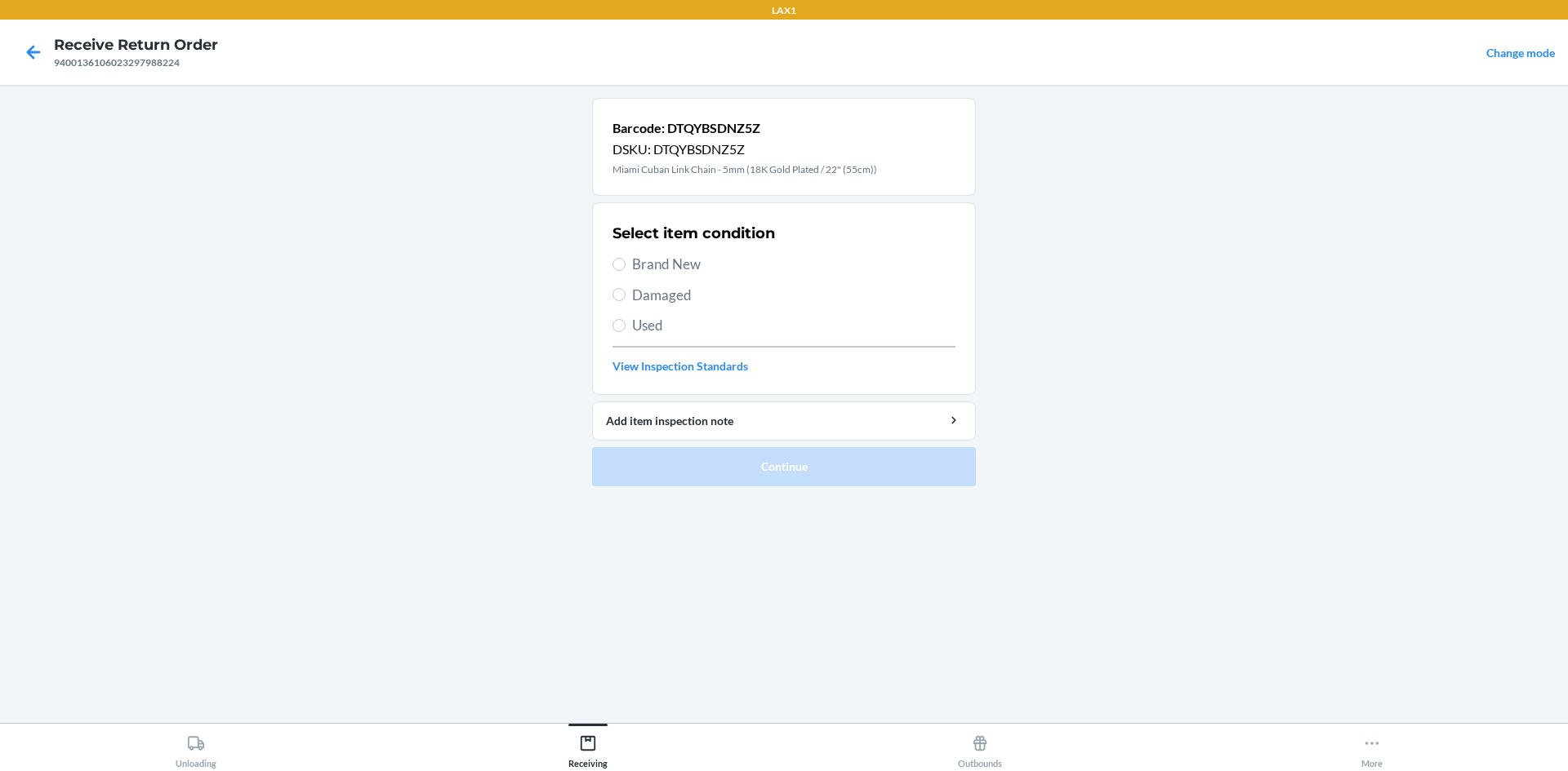
click at [628, 268] on label "Brand New" at bounding box center [784, 264] width 343 height 21
click at [626, 268] on input "Brand New" at bounding box center [619, 264] width 13 height 13
radio input "true"
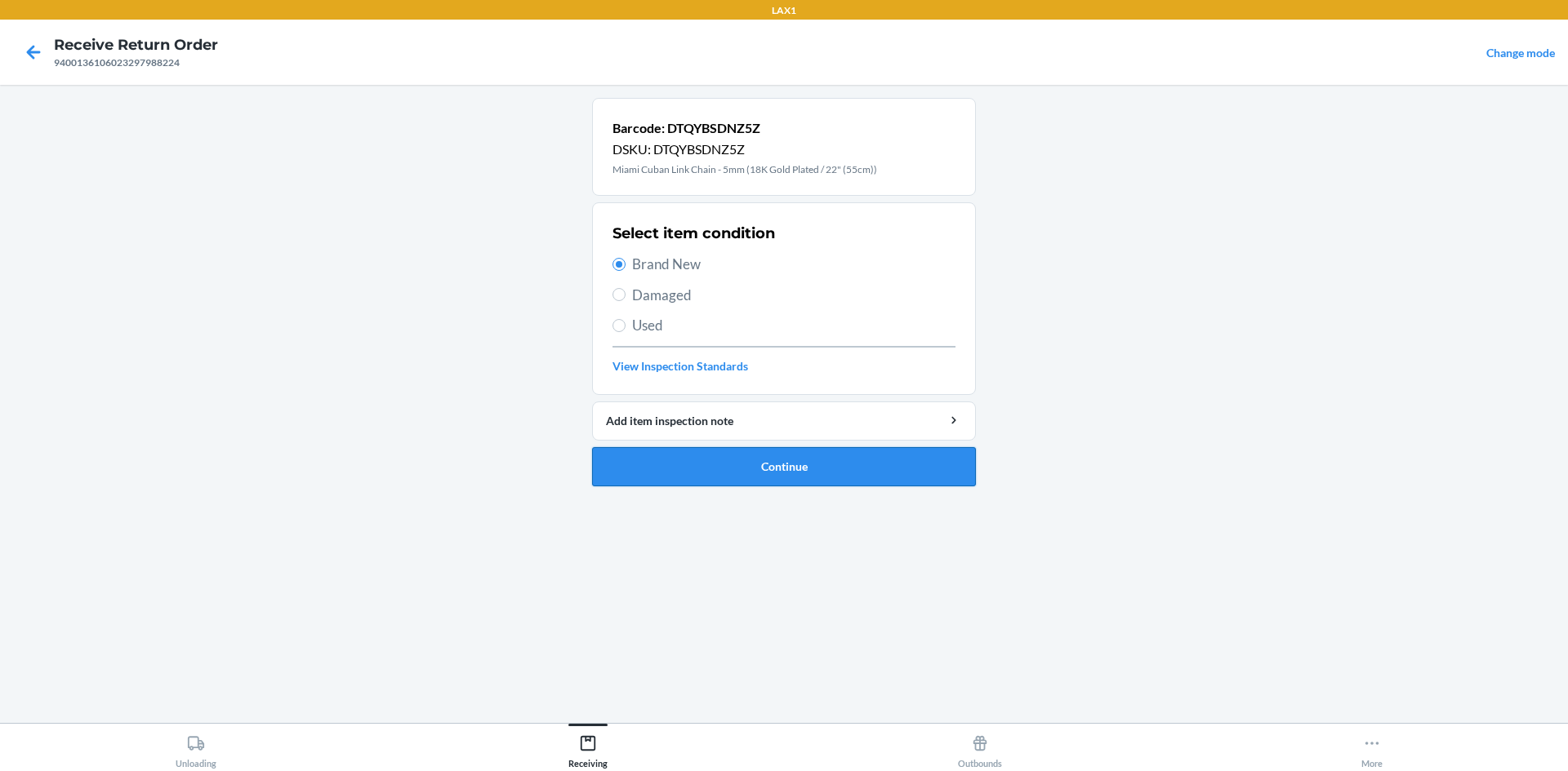
click at [754, 477] on button "Continue" at bounding box center [784, 467] width 384 height 39
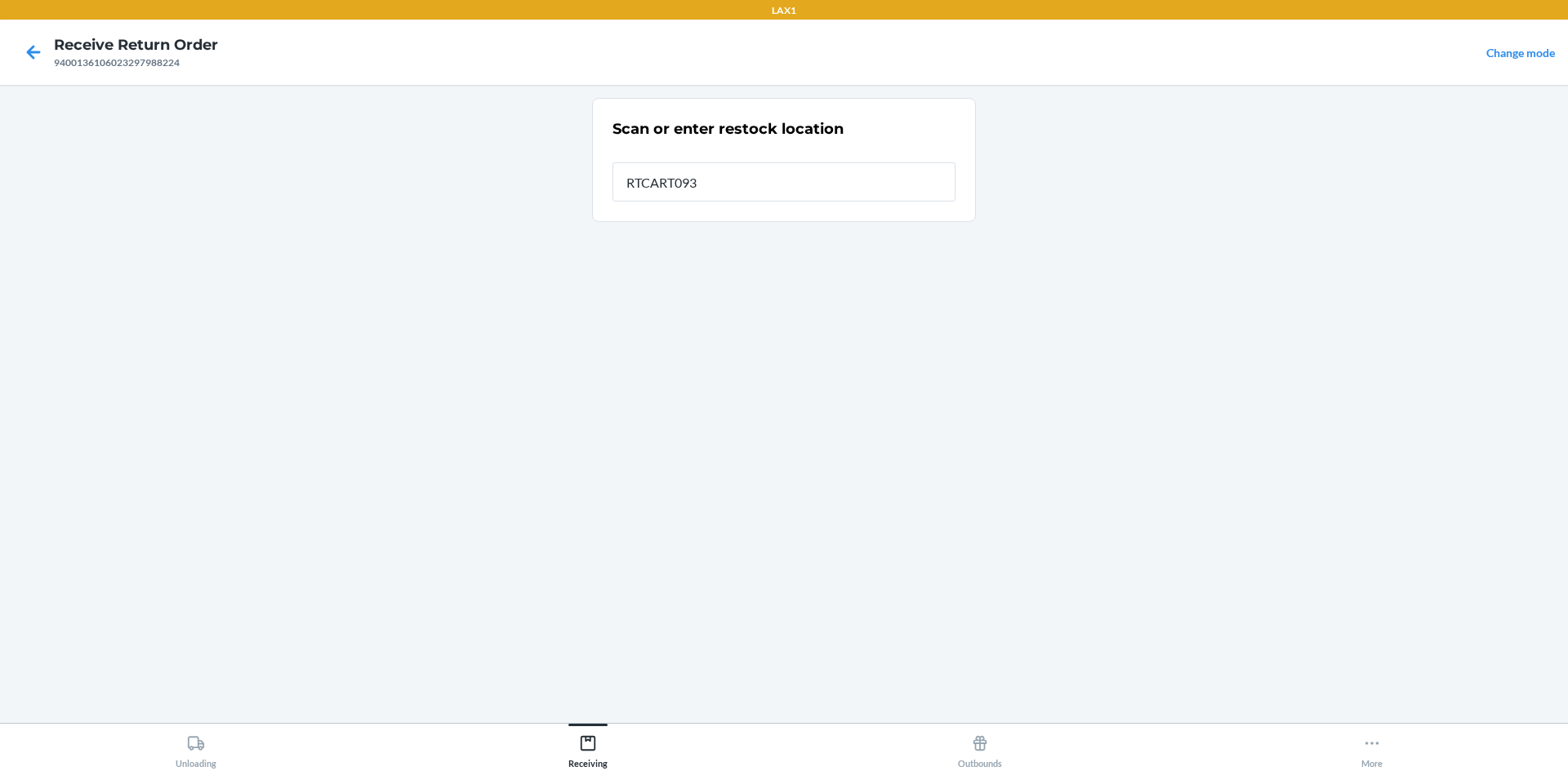
type input "RTCART093"
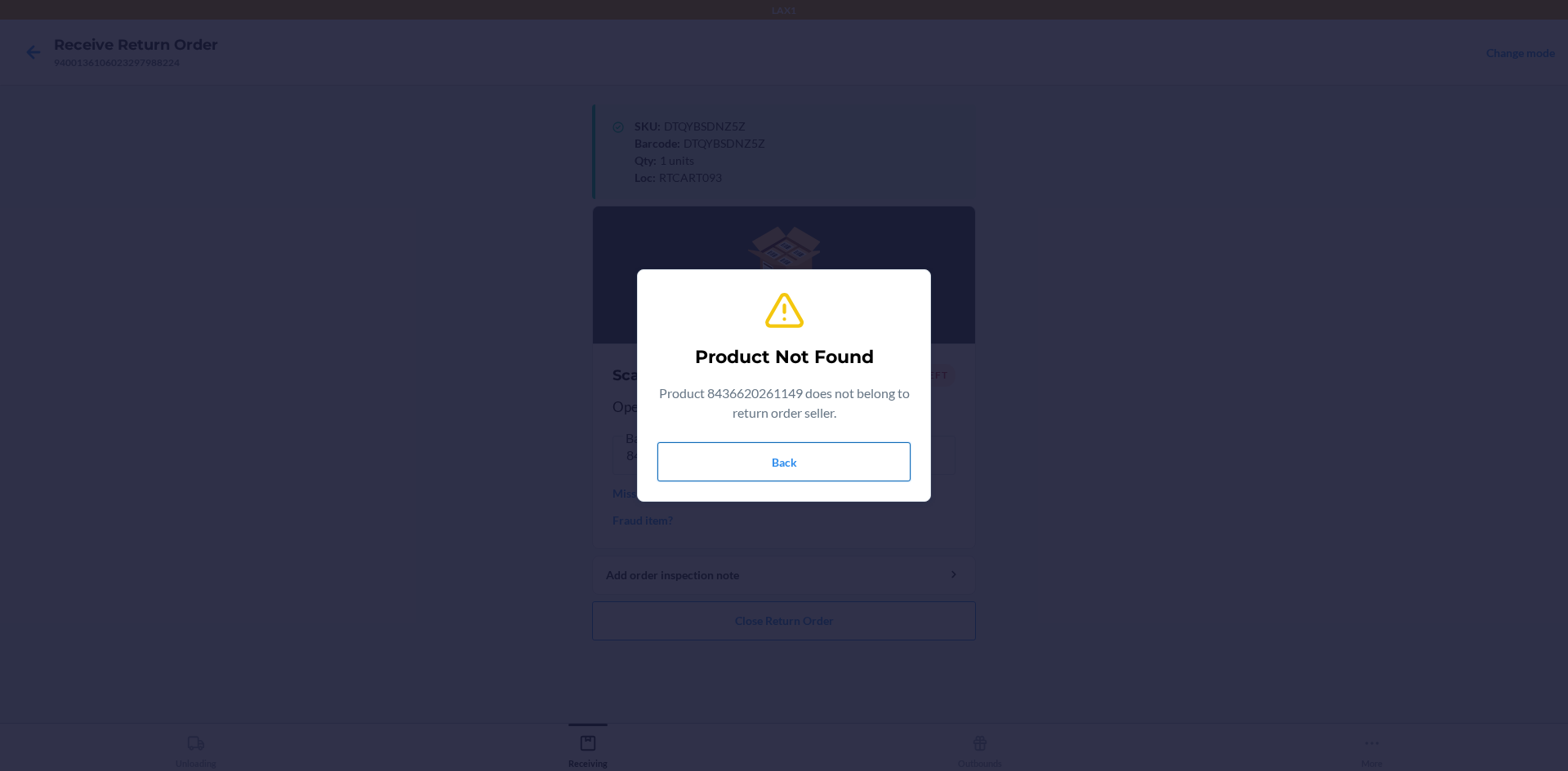
click at [799, 466] on button "Back" at bounding box center [784, 462] width 253 height 39
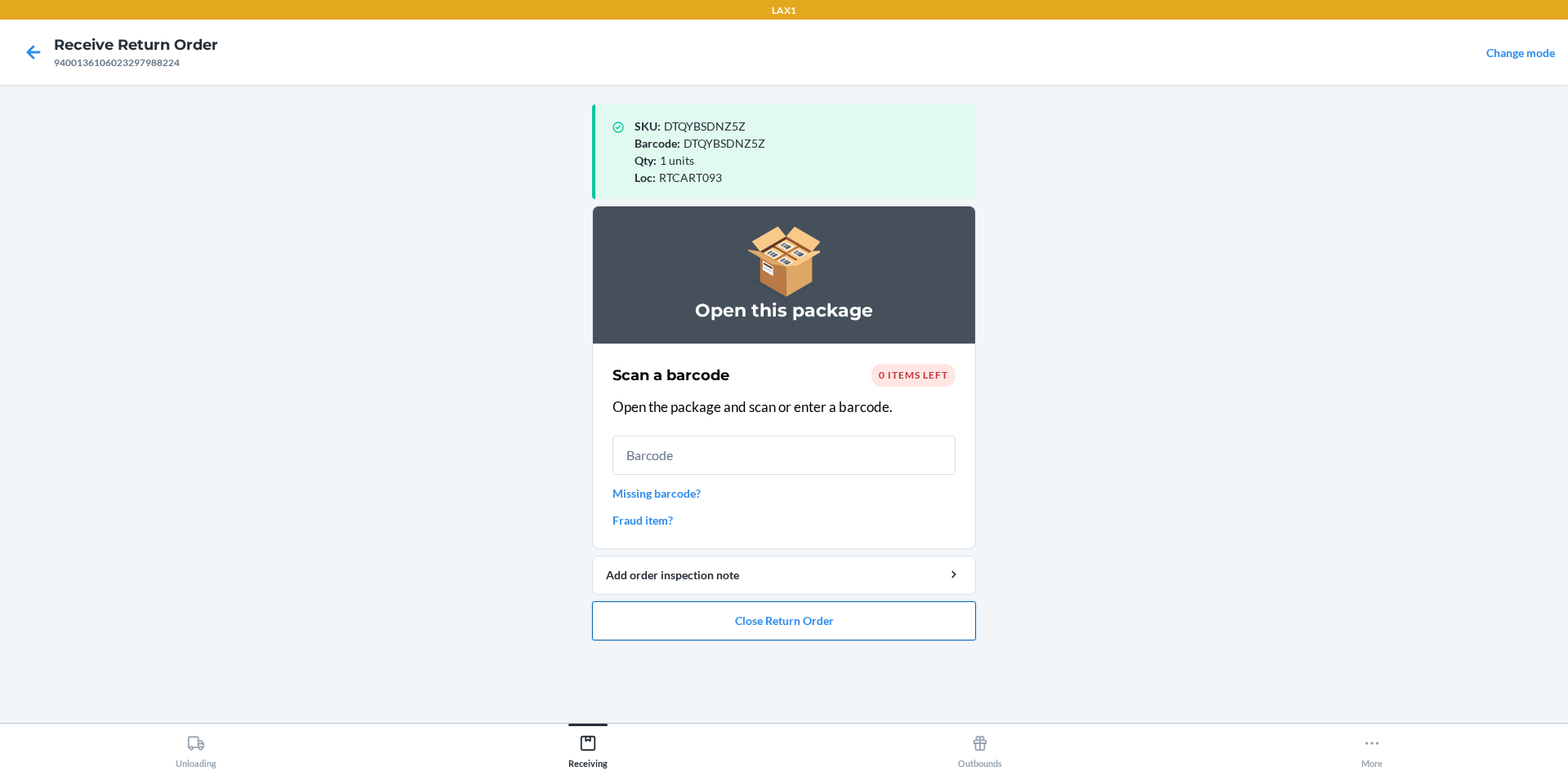
click at [742, 623] on button "Close Return Order" at bounding box center [784, 621] width 384 height 39
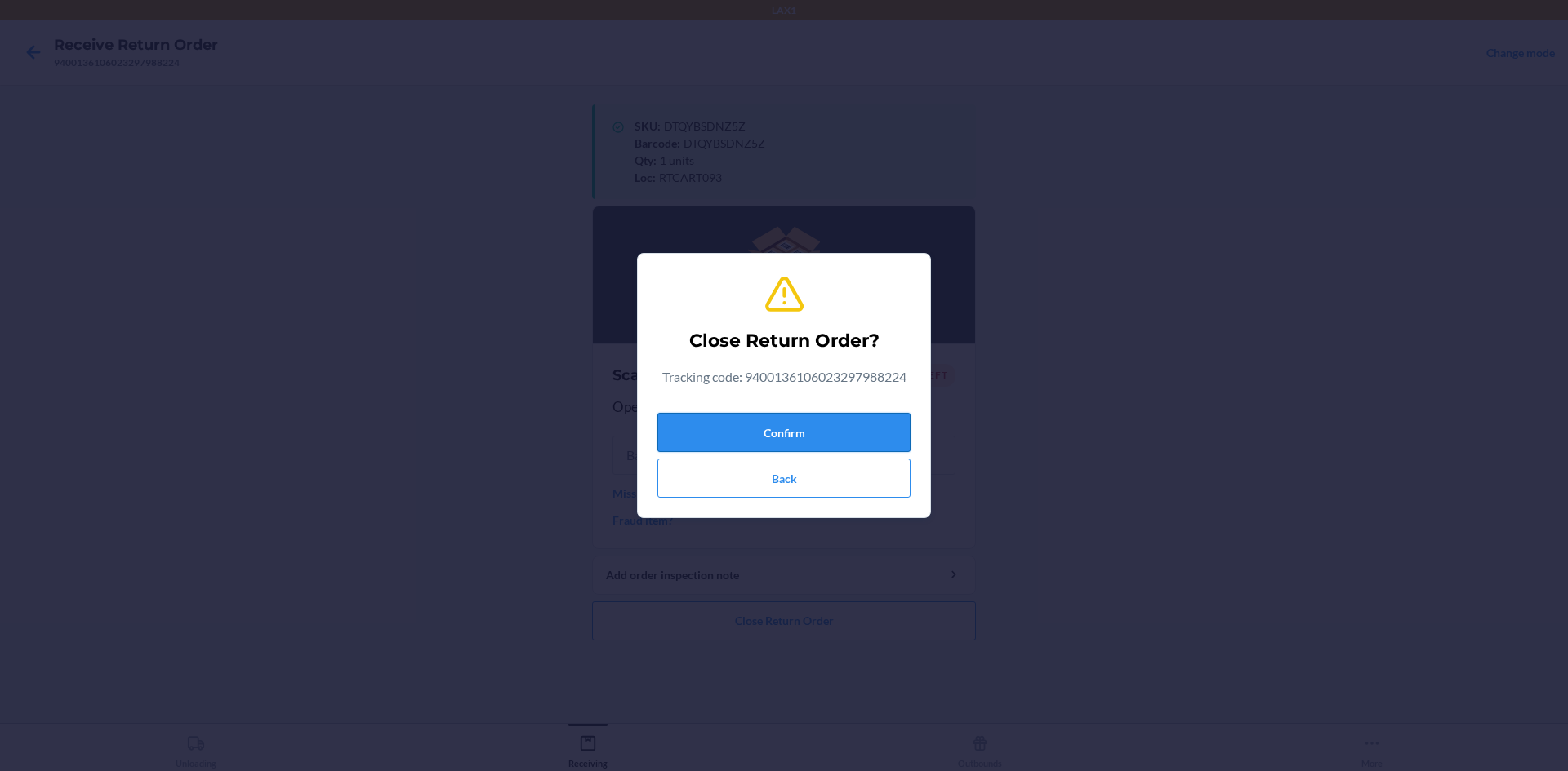
click at [803, 431] on button "Confirm" at bounding box center [784, 432] width 253 height 39
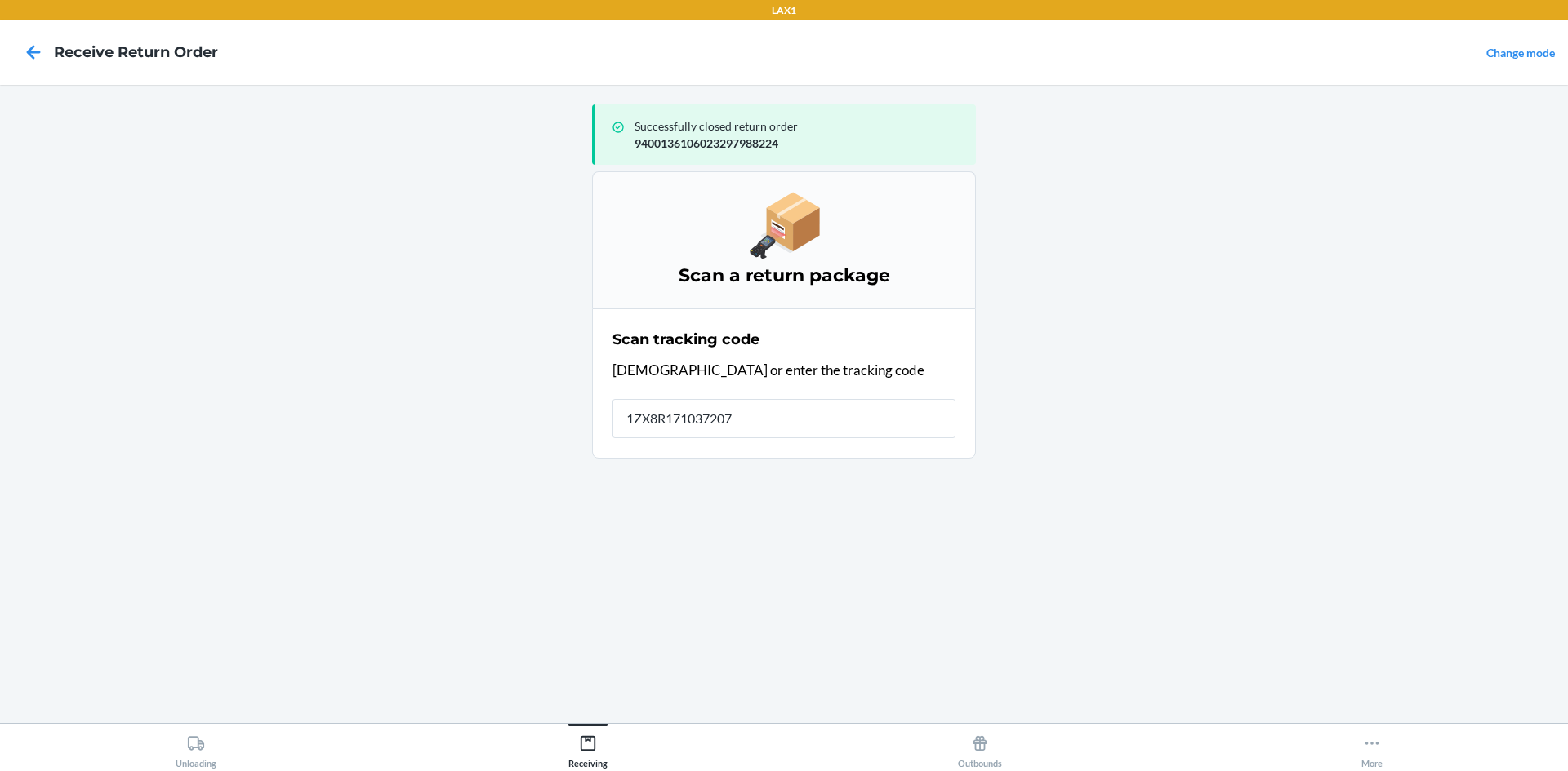
type input "1ZX8R1710372075"
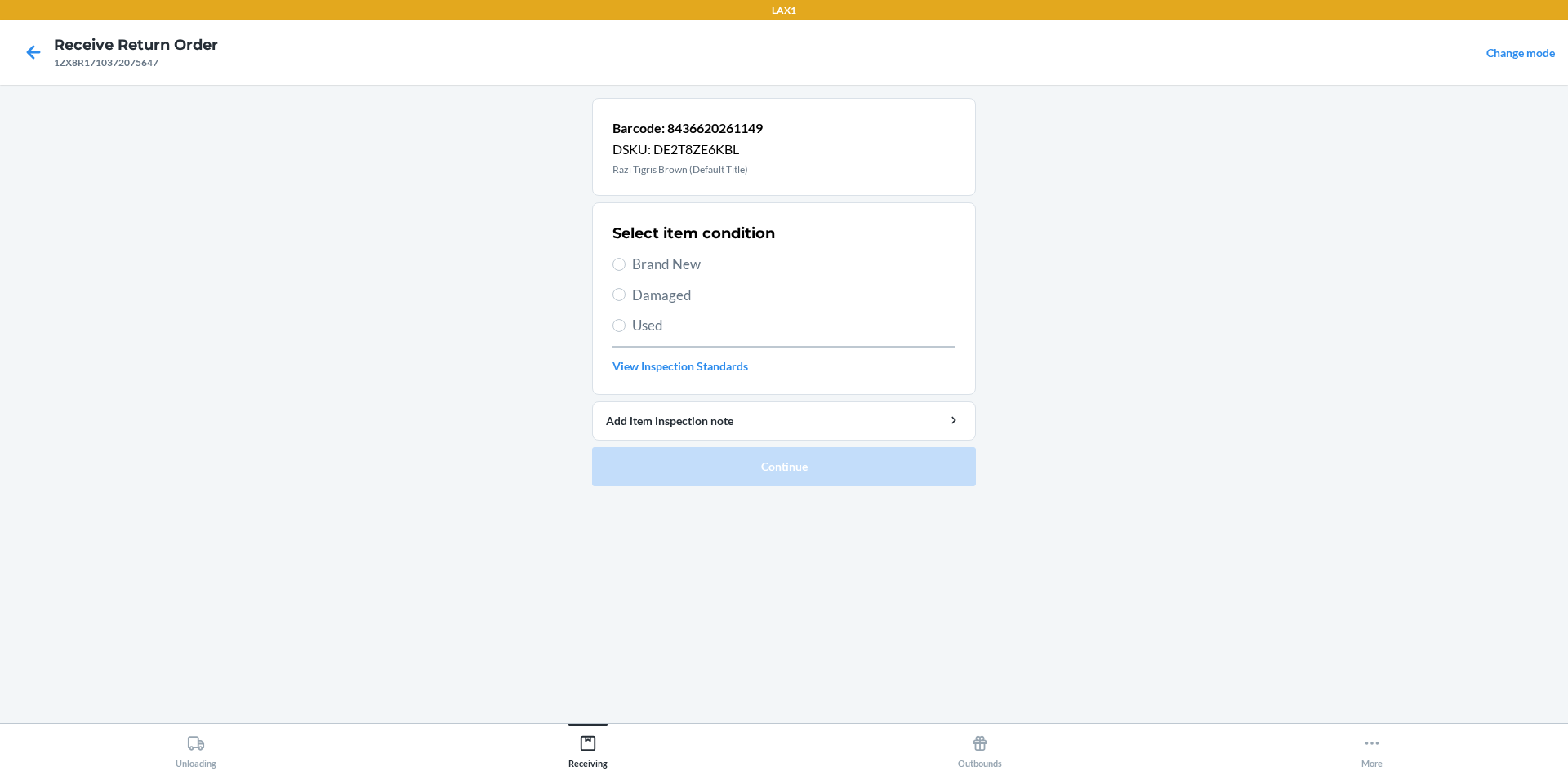
click at [663, 258] on span "Brand New" at bounding box center [794, 264] width 323 height 21
click at [626, 258] on input "Brand New" at bounding box center [619, 264] width 13 height 13
radio input "true"
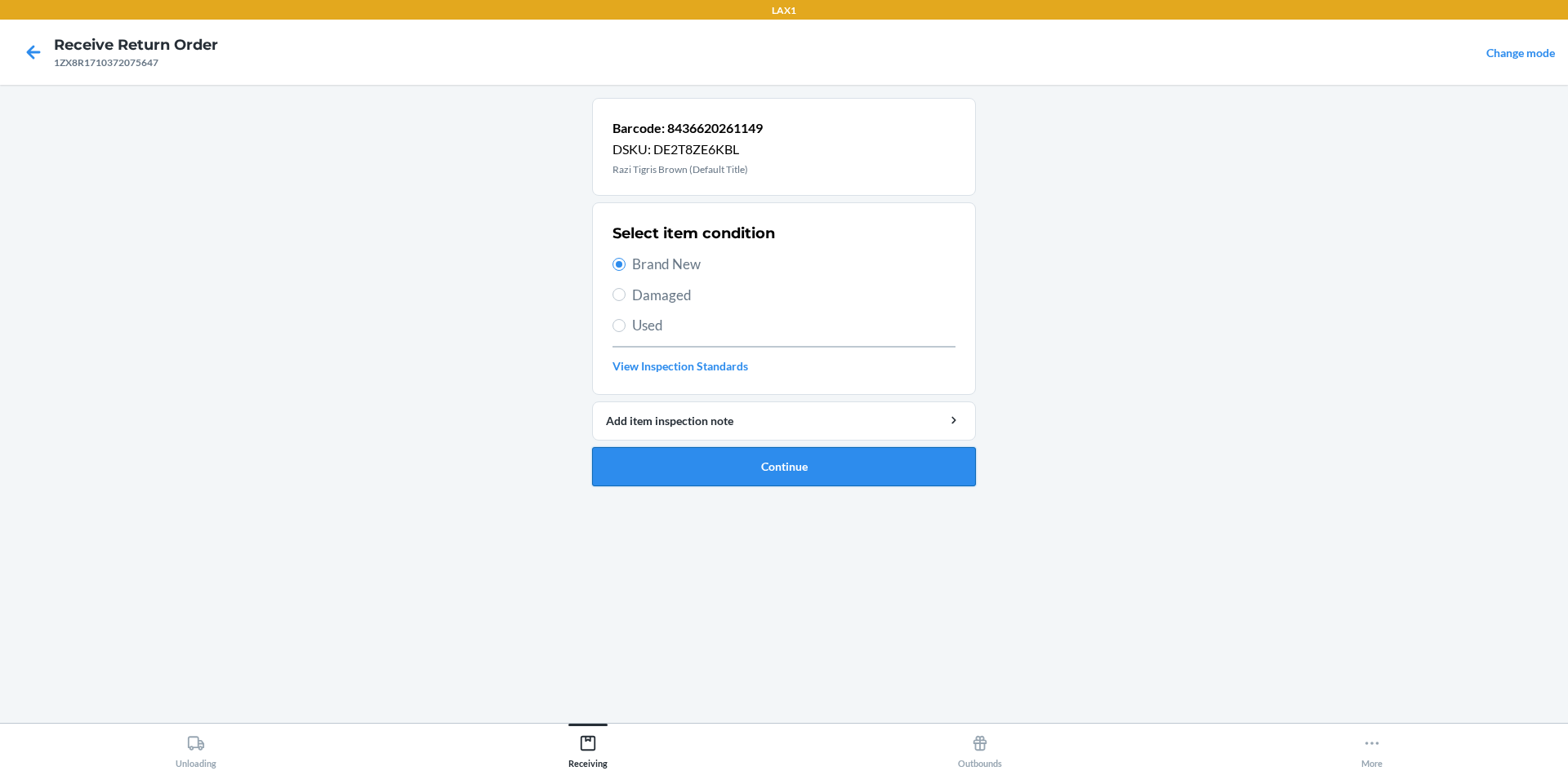
click at [774, 474] on button "Continue" at bounding box center [784, 467] width 384 height 39
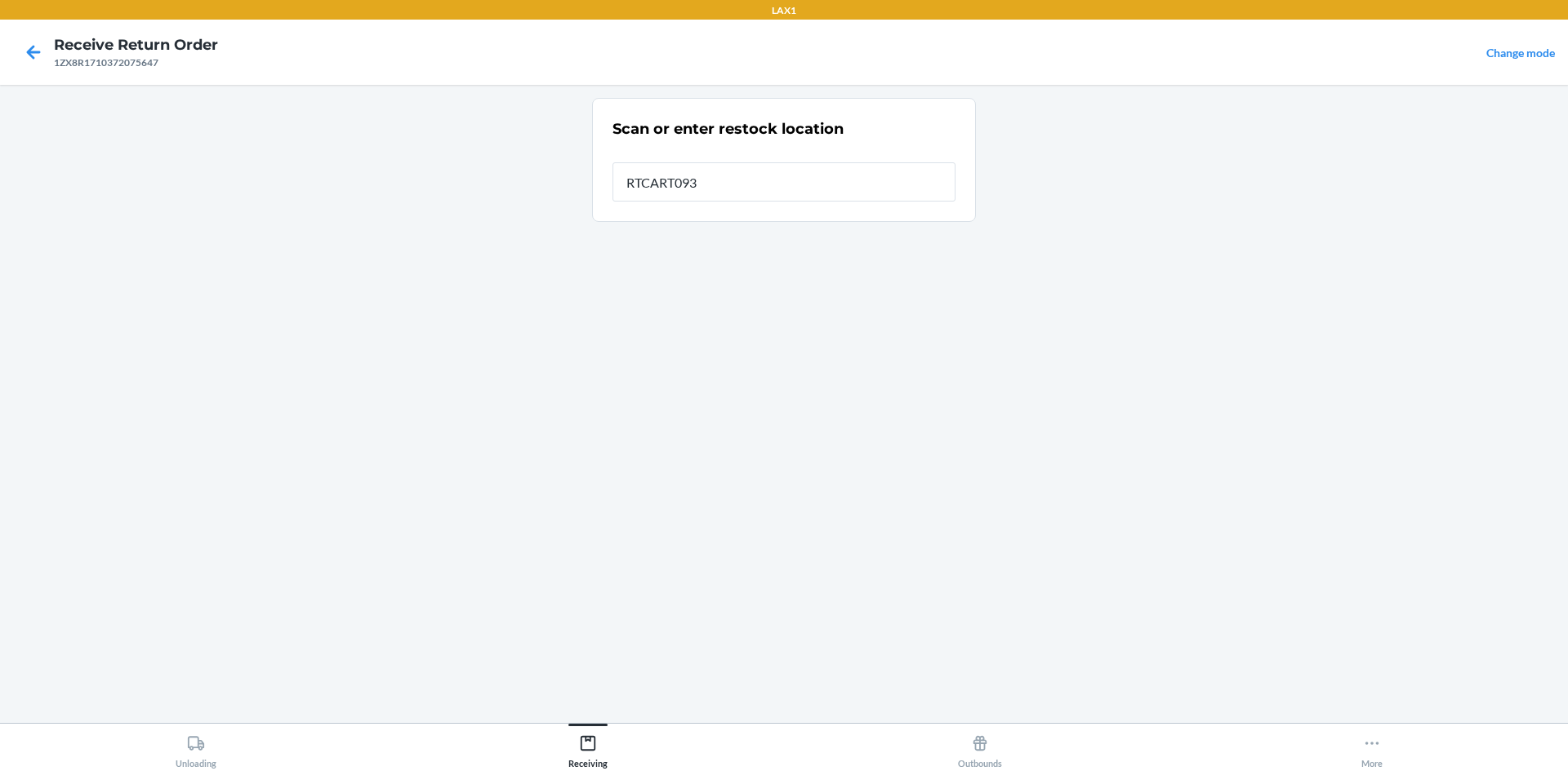
type input "RTCART093"
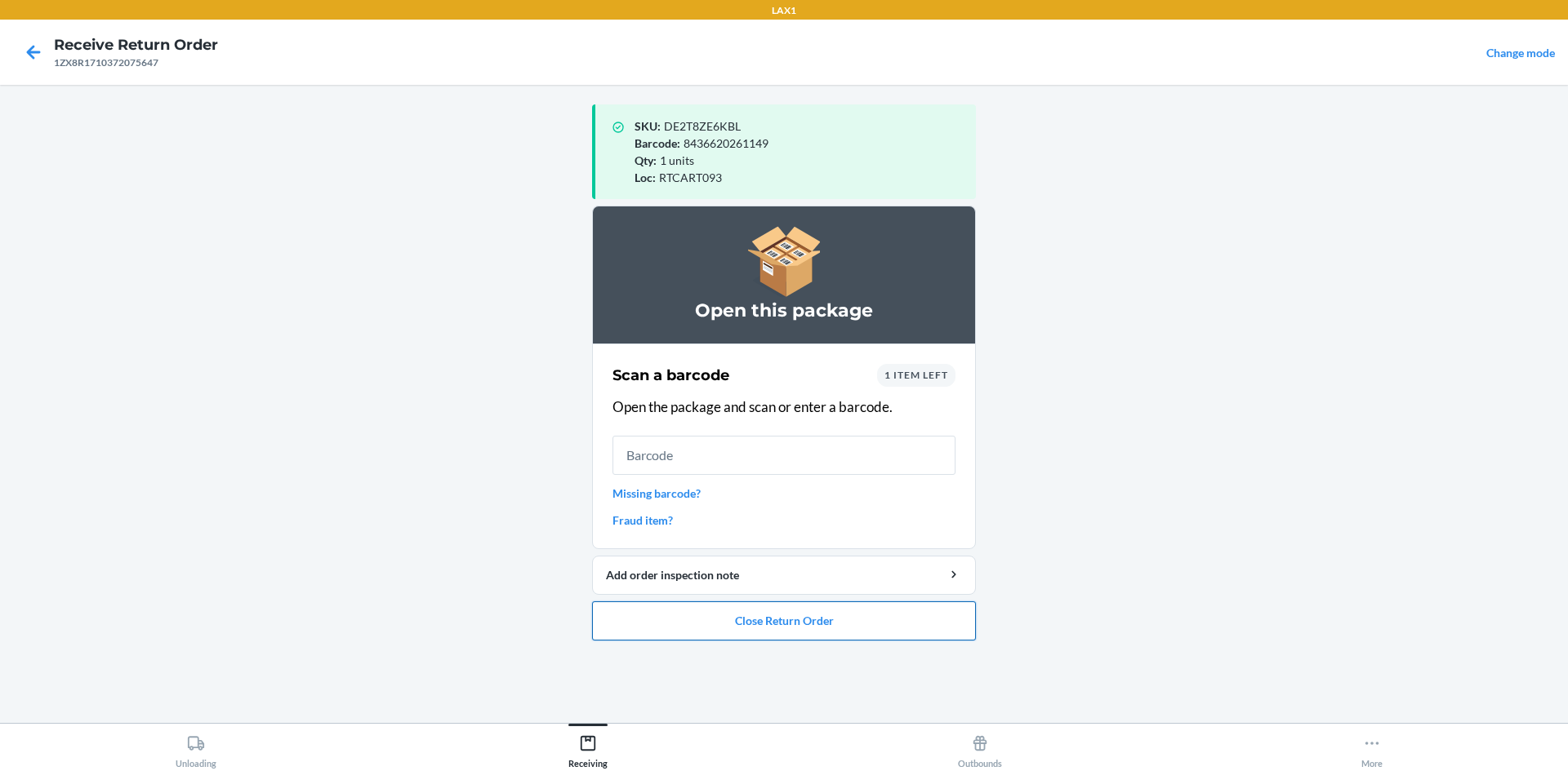
click at [756, 622] on button "Close Return Order" at bounding box center [784, 621] width 384 height 39
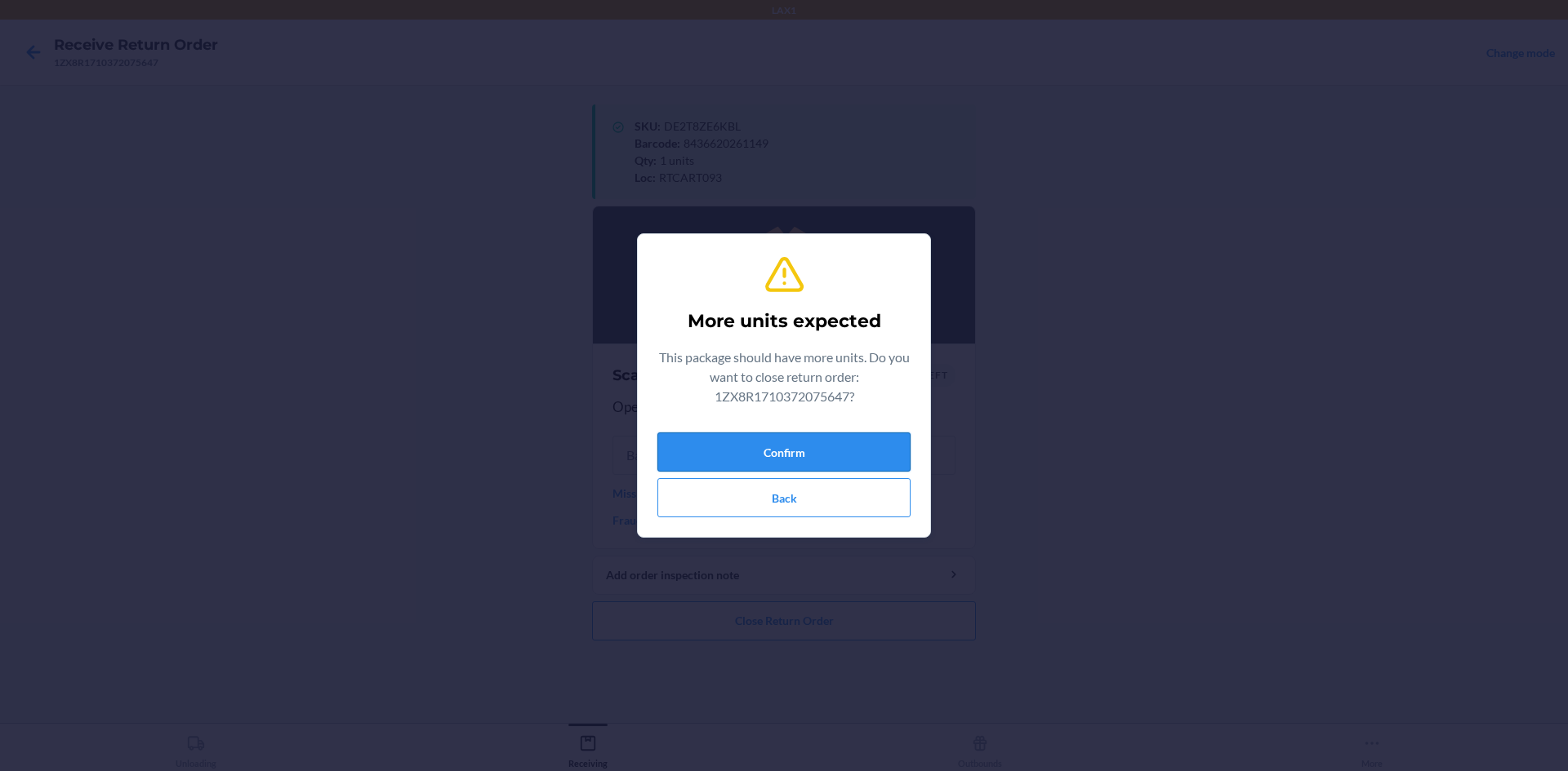
click at [851, 452] on button "Confirm" at bounding box center [784, 452] width 253 height 39
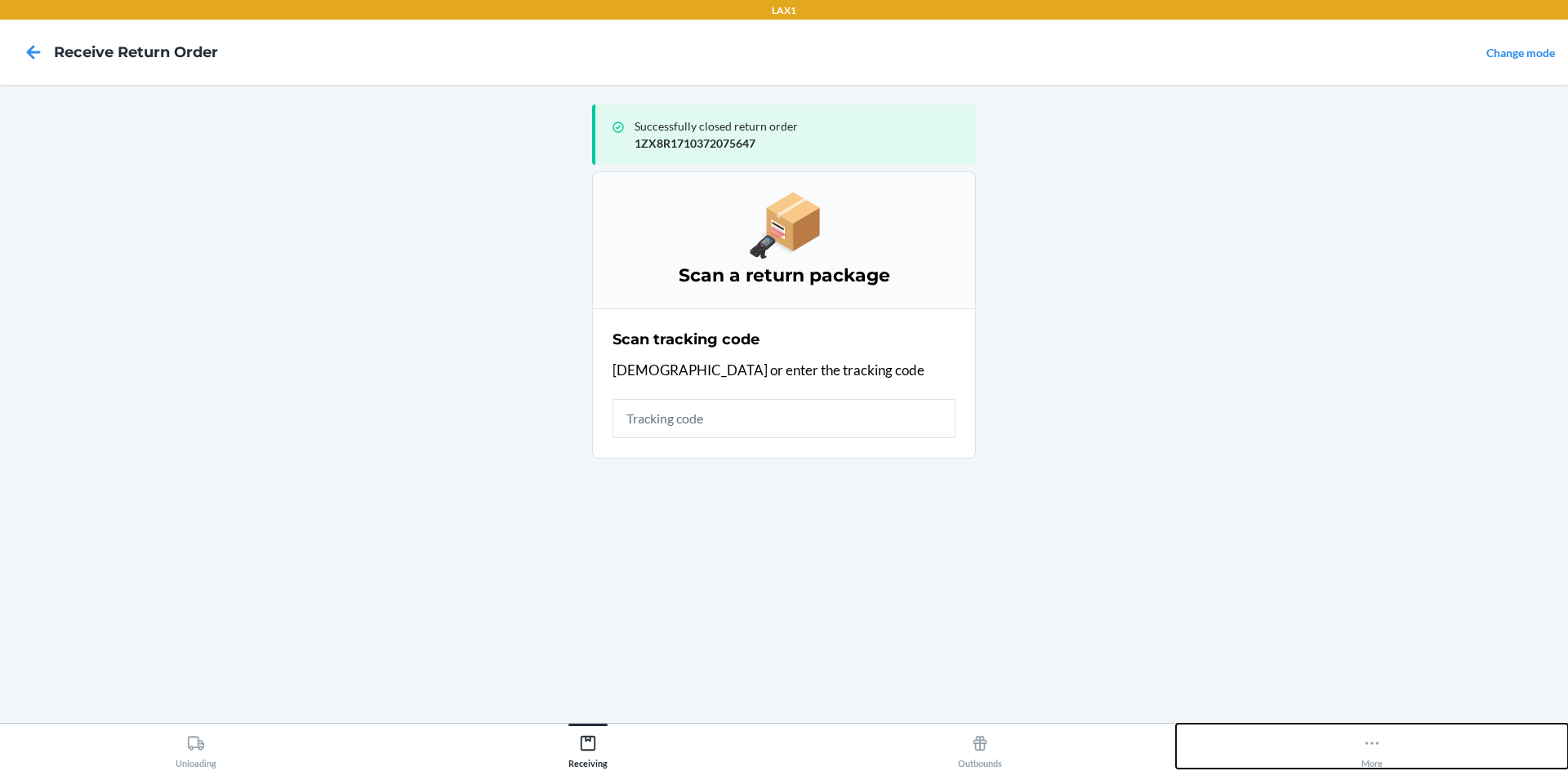
click at [1365, 758] on div "More" at bounding box center [1372, 749] width 21 height 41
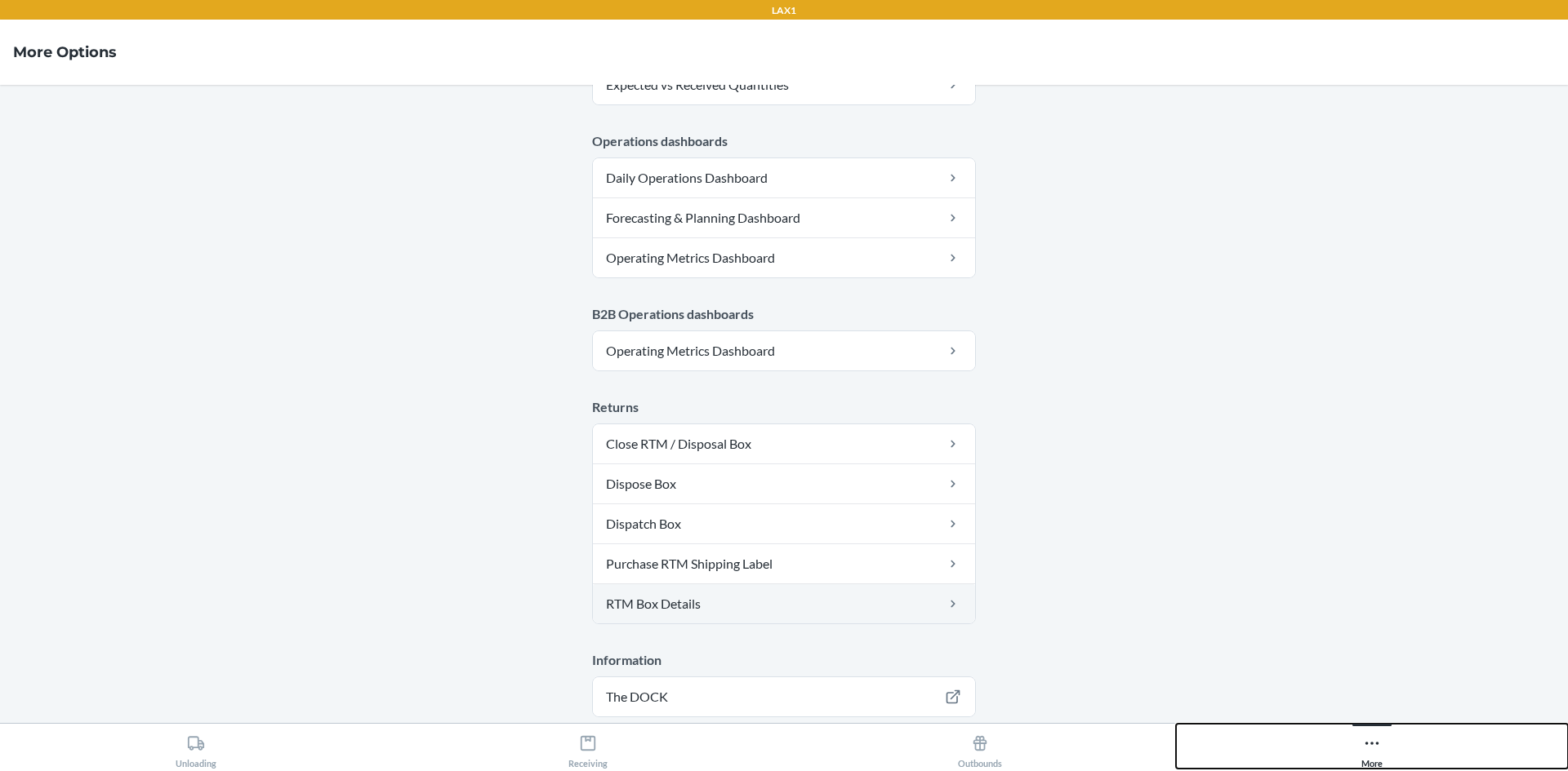
scroll to position [798, 0]
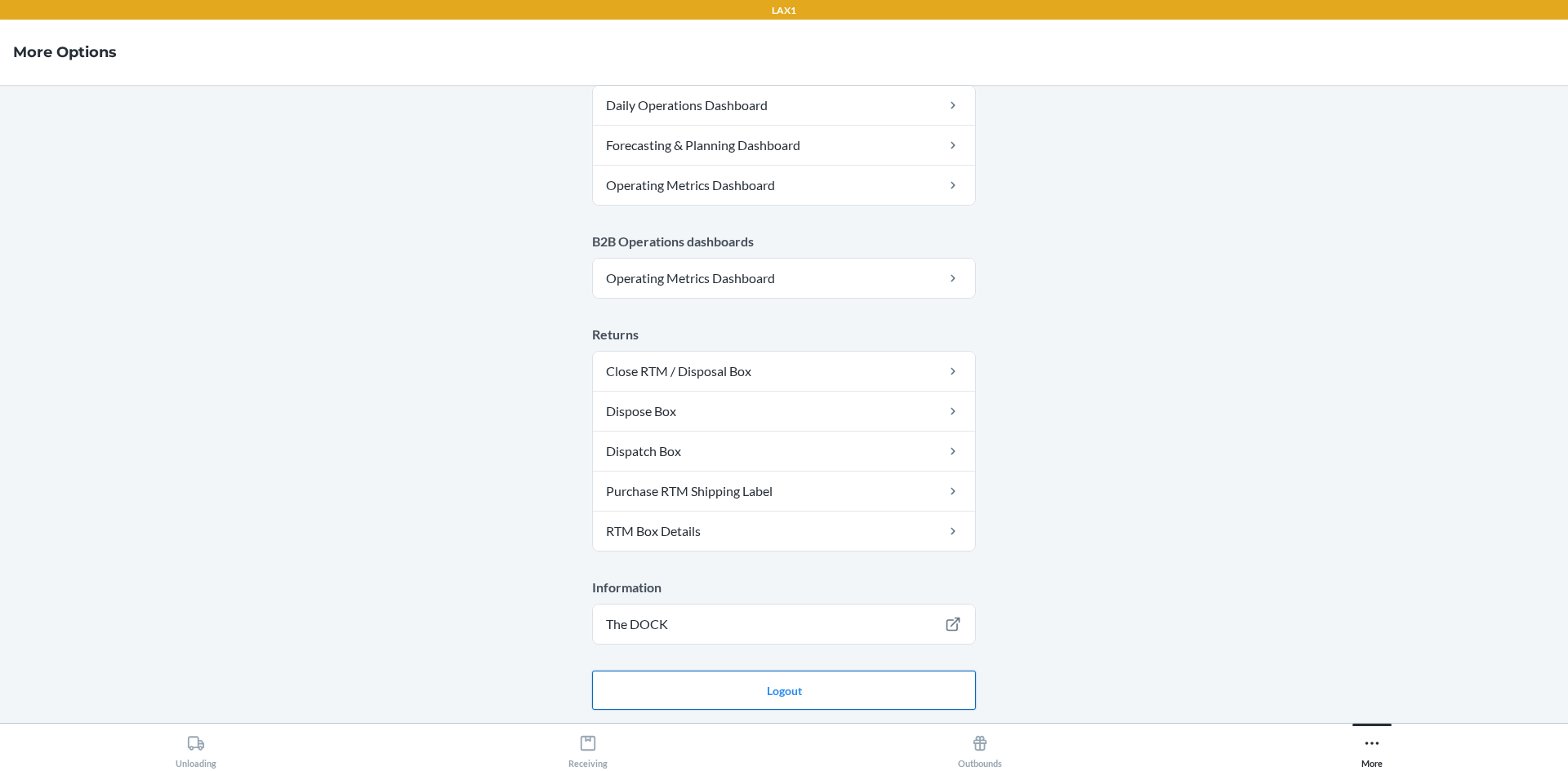
click at [745, 693] on button "Logout" at bounding box center [784, 690] width 384 height 39
